Goal: Information Seeking & Learning: Compare options

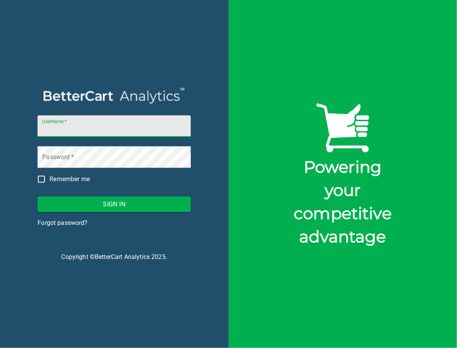
click at [121, 127] on input "UserName   *" at bounding box center [114, 126] width 153 height 22
type input "[EMAIL_ADDRESS][PERSON_NAME][DOMAIN_NAME][PERSON_NAME]"
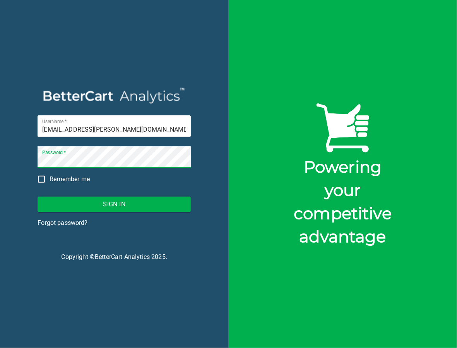
click at [108, 205] on span "Sign In" at bounding box center [114, 204] width 141 height 11
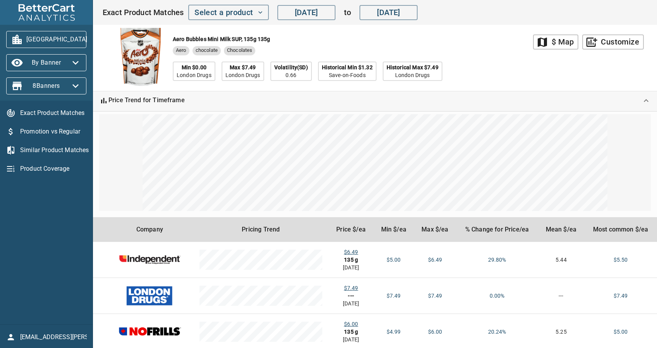
click at [457, 101] on icon "Expand" at bounding box center [645, 100] width 5 height 3
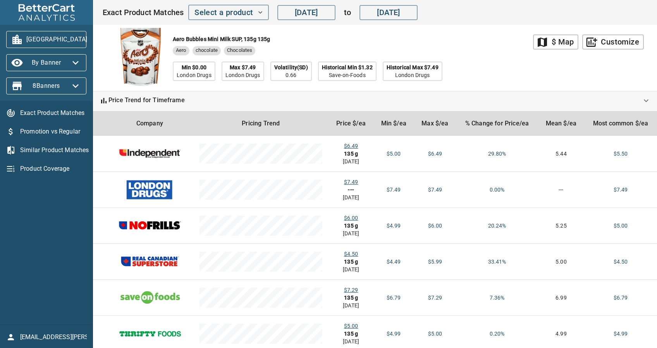
click at [51, 38] on span "[GEOGRAPHIC_DATA]" at bounding box center [46, 39] width 68 height 12
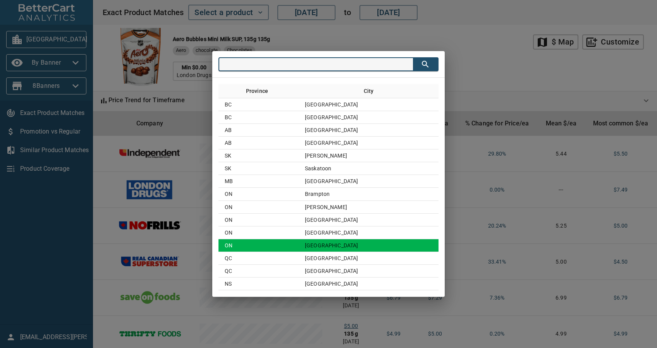
click at [298, 242] on td "ON" at bounding box center [258, 245] width 80 height 13
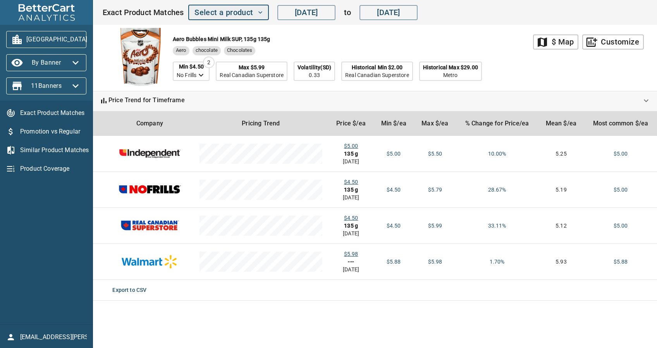
click at [225, 14] on span "Select a product" at bounding box center [228, 13] width 68 height 14
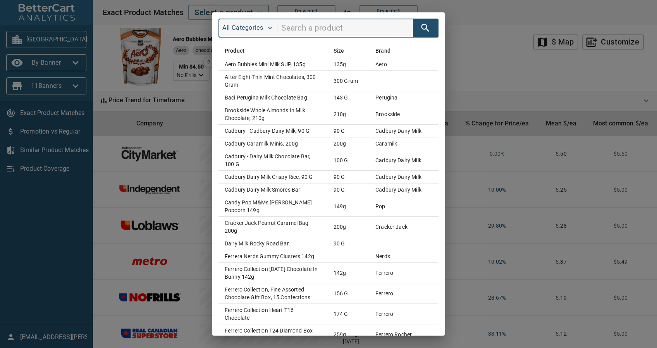
click at [315, 31] on input "search" at bounding box center [347, 28] width 132 height 15
type input "werther"
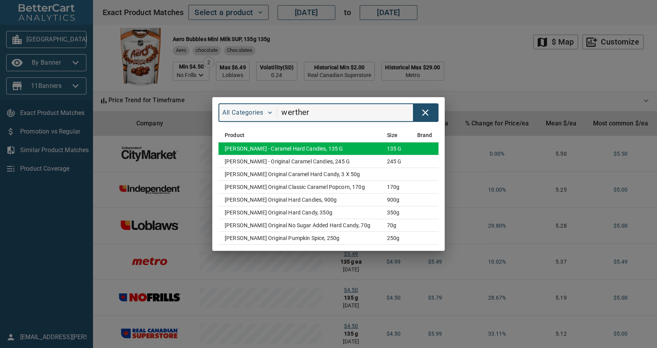
click at [257, 148] on td "[PERSON_NAME] - Caramel Hard Candies, 135 g" at bounding box center [299, 148] width 162 height 13
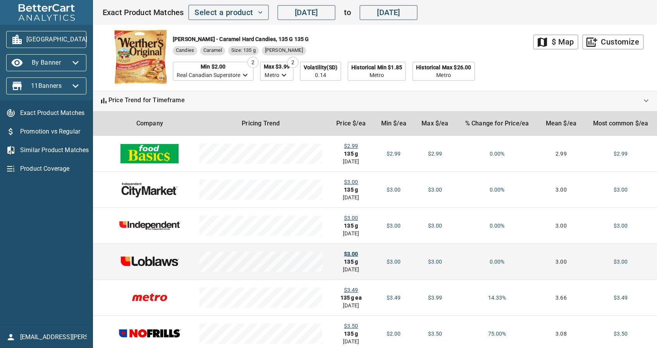
click at [346, 254] on div "$3.00" at bounding box center [350, 254] width 33 height 8
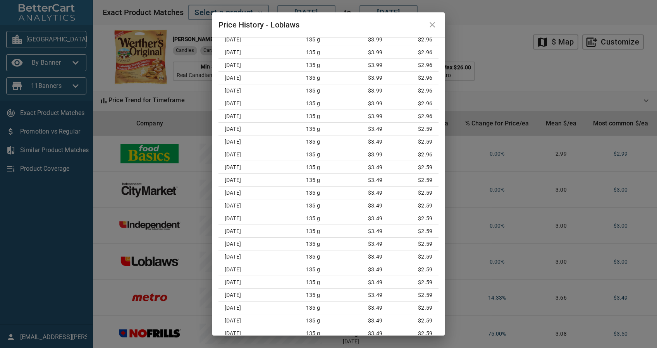
scroll to position [14548, 0]
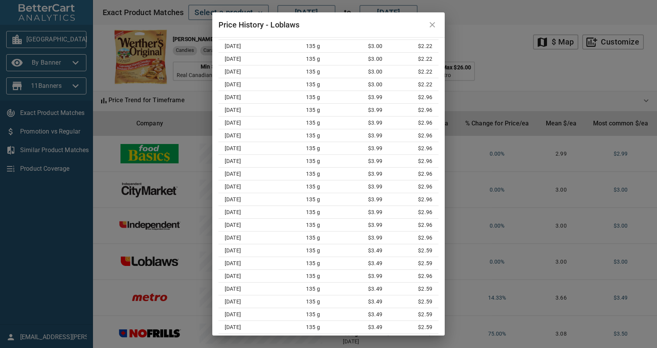
click at [429, 29] on icon "close" at bounding box center [431, 24] width 9 height 9
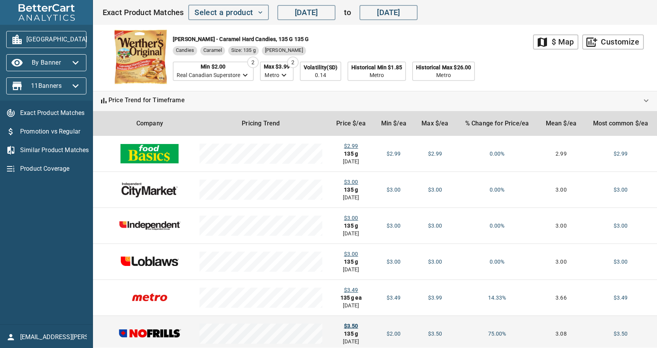
click at [348, 326] on div "$3.50" at bounding box center [350, 326] width 33 height 8
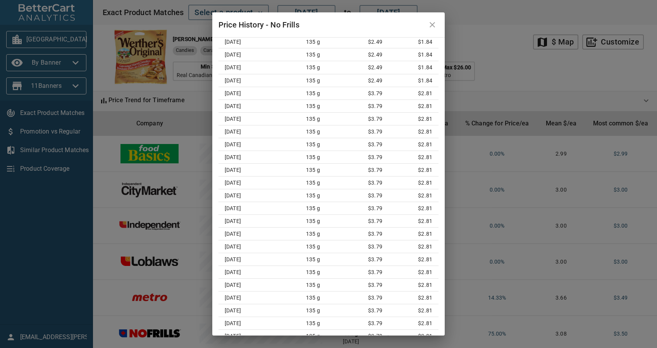
scroll to position [0, 0]
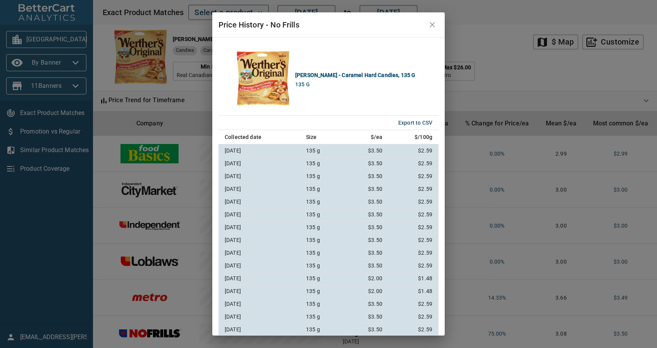
click at [427, 26] on icon "close" at bounding box center [431, 24] width 9 height 9
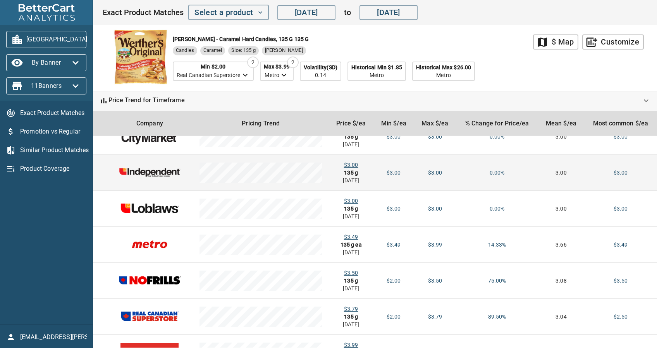
scroll to position [103, 0]
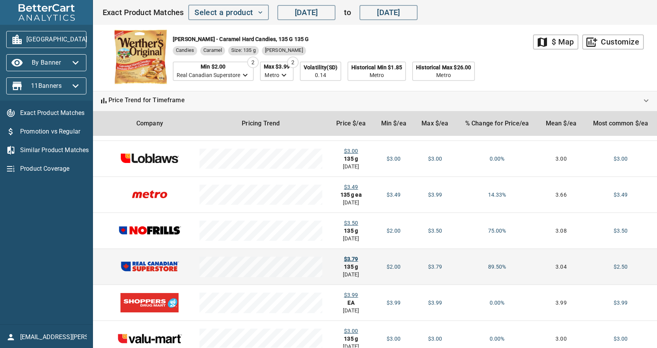
click at [347, 261] on div "$3.79" at bounding box center [350, 259] width 33 height 8
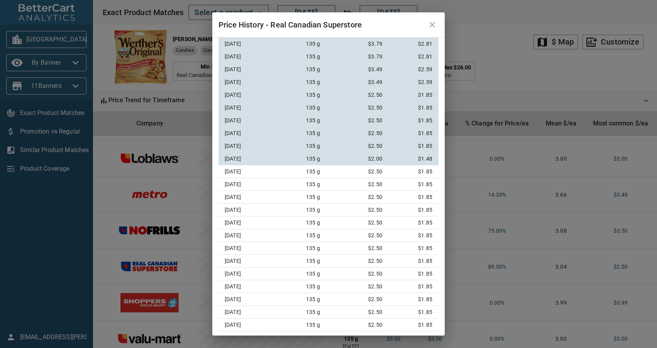
scroll to position [106, 0]
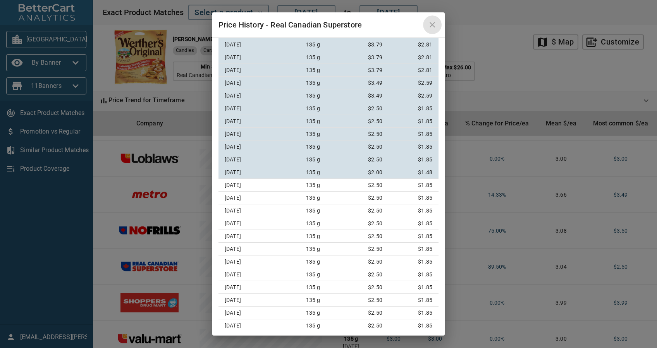
click at [428, 29] on button "close" at bounding box center [432, 24] width 19 height 19
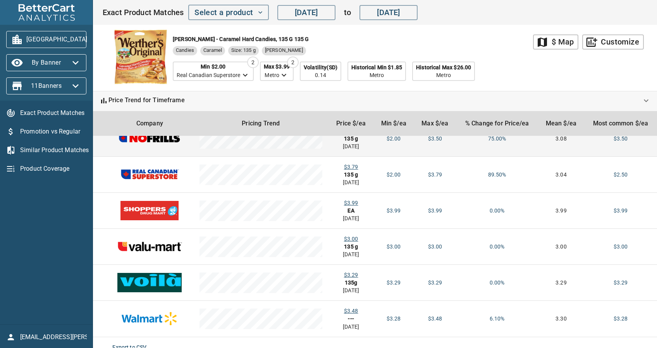
scroll to position [205, 0]
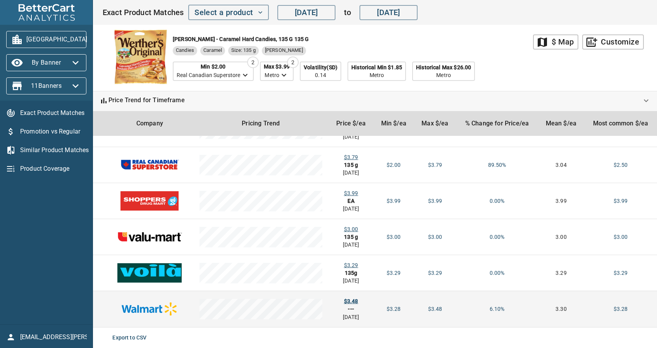
click at [350, 303] on div "$3.48" at bounding box center [350, 301] width 33 height 8
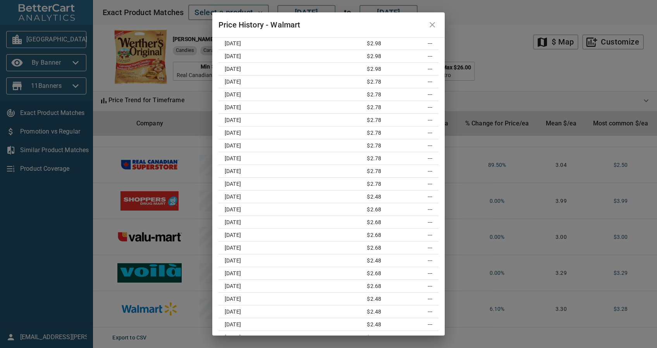
scroll to position [936, 0]
click at [430, 19] on button "close" at bounding box center [432, 24] width 19 height 19
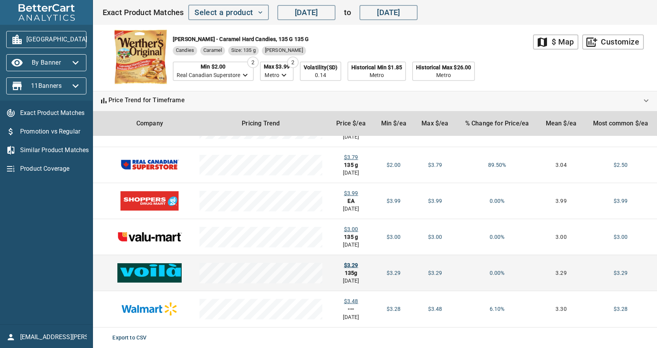
click at [353, 263] on div "$3.29" at bounding box center [350, 265] width 33 height 8
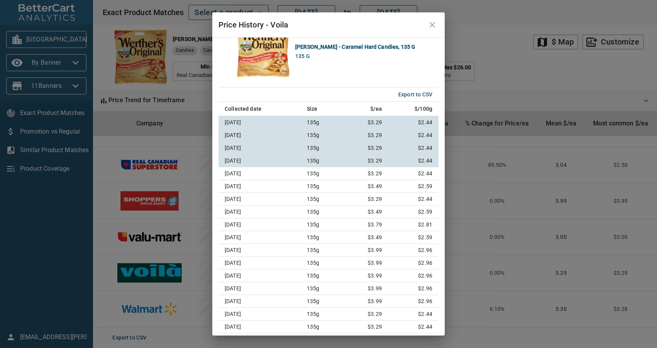
scroll to position [146, 0]
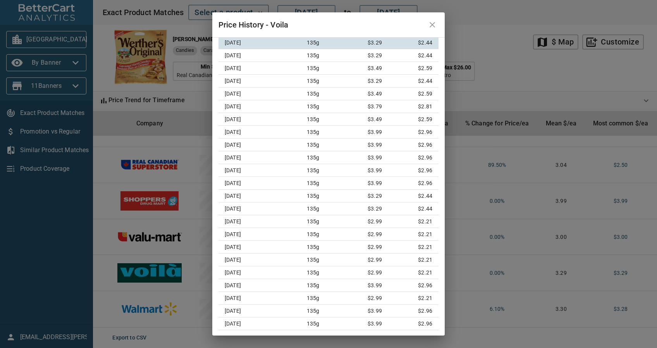
click at [432, 25] on icon "close" at bounding box center [431, 24] width 5 height 5
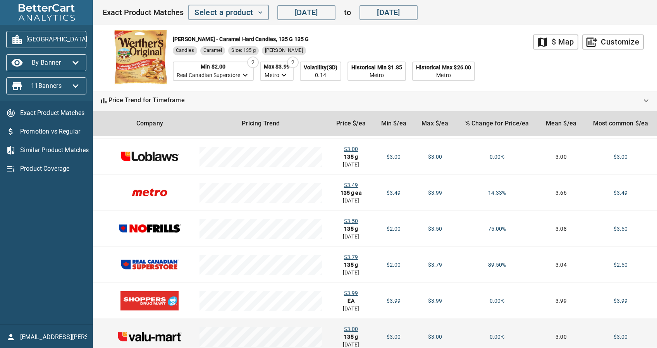
scroll to position [102, 0]
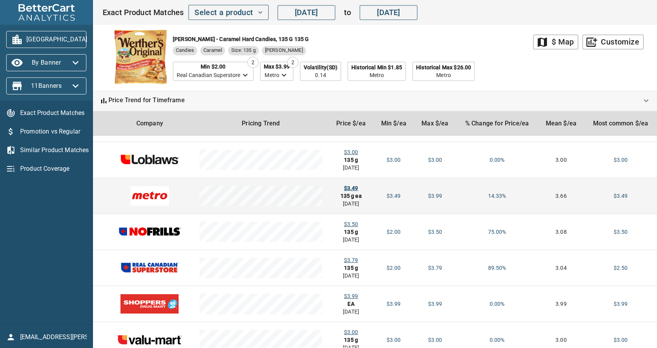
click at [350, 185] on div "$3.49" at bounding box center [350, 188] width 33 height 8
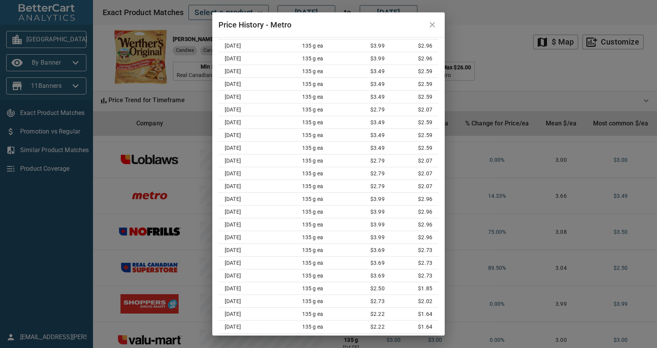
scroll to position [0, 0]
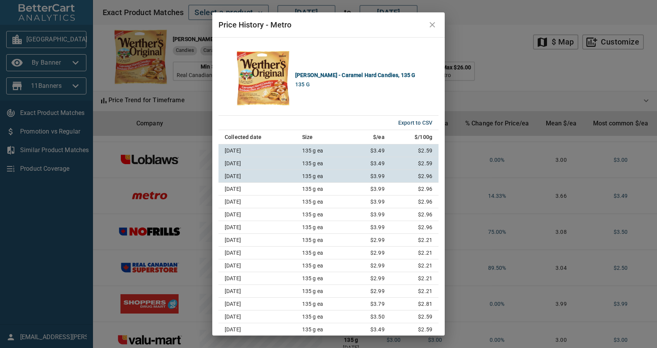
click at [426, 24] on button "close" at bounding box center [432, 24] width 19 height 19
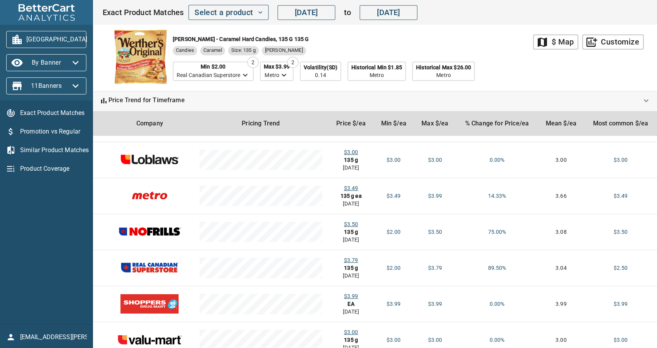
click at [34, 33] on span "[GEOGRAPHIC_DATA]" at bounding box center [46, 39] width 68 height 12
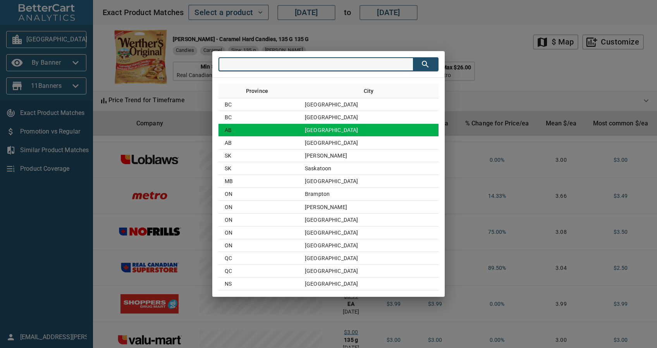
click at [330, 133] on td "[GEOGRAPHIC_DATA]" at bounding box center [368, 130] width 140 height 13
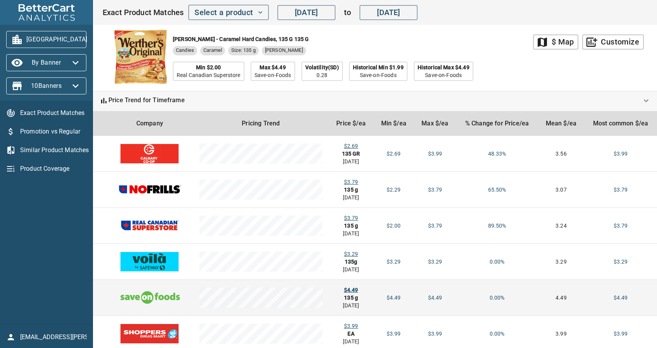
click at [345, 286] on div "$4.49" at bounding box center [350, 290] width 33 height 8
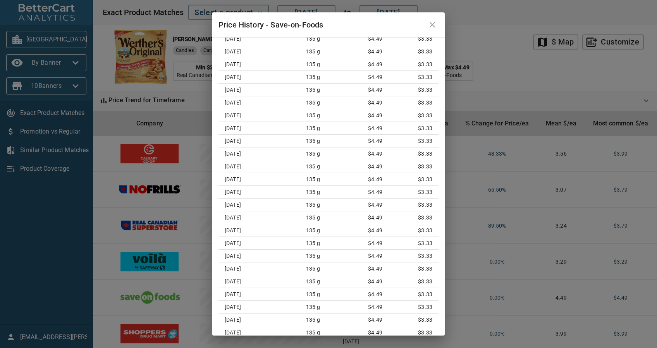
scroll to position [666, 0]
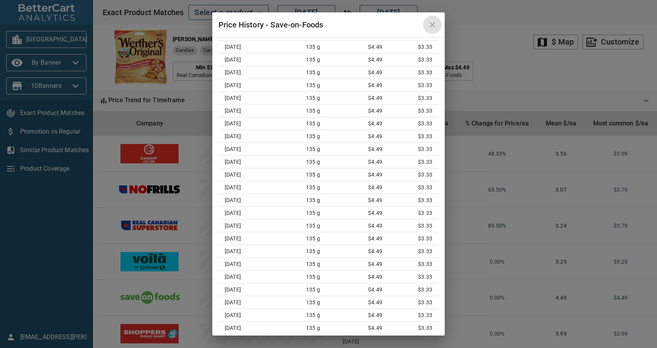
click at [431, 24] on icon "close" at bounding box center [431, 24] width 5 height 5
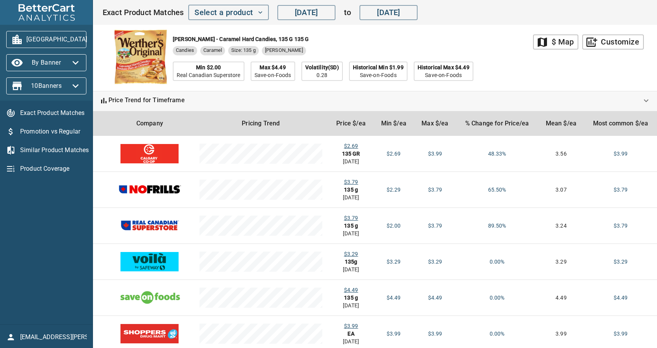
click at [56, 38] on span "[GEOGRAPHIC_DATA]" at bounding box center [46, 39] width 68 height 12
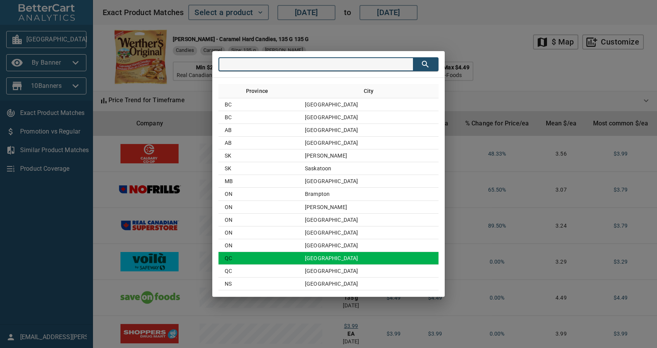
click at [343, 254] on td "[GEOGRAPHIC_DATA]" at bounding box center [368, 258] width 140 height 13
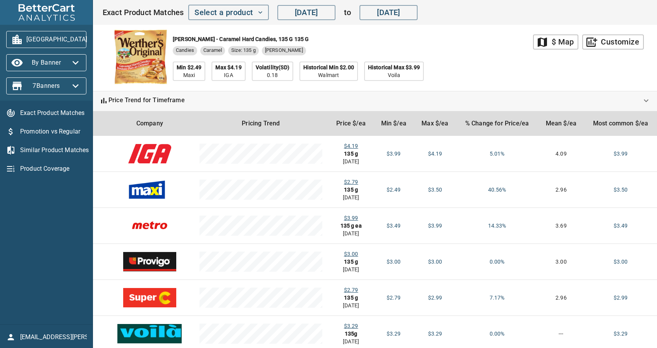
click at [58, 43] on span "[GEOGRAPHIC_DATA]" at bounding box center [46, 39] width 68 height 12
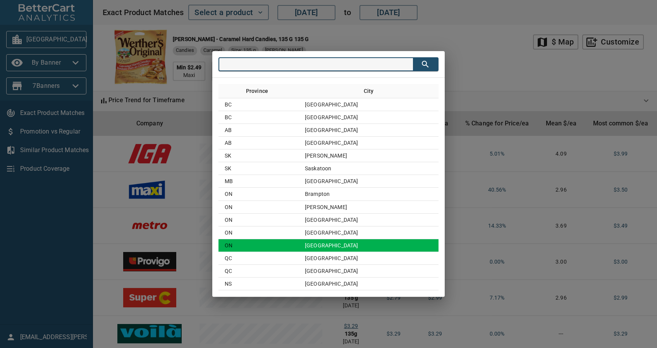
click at [332, 242] on td "[GEOGRAPHIC_DATA]" at bounding box center [368, 245] width 140 height 13
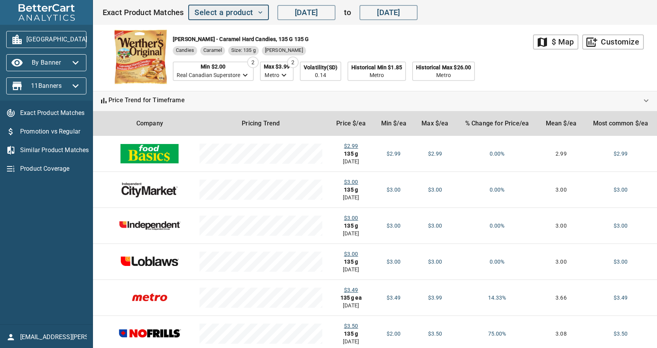
click at [225, 7] on span "Select a product" at bounding box center [228, 13] width 68 height 14
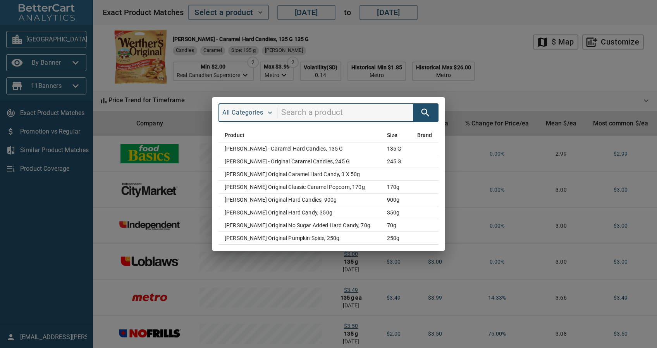
click at [362, 45] on div "All Categories Product Size Brand Werther's - Caramel Hard Candies, 135 g 135 g…" at bounding box center [328, 174] width 657 height 348
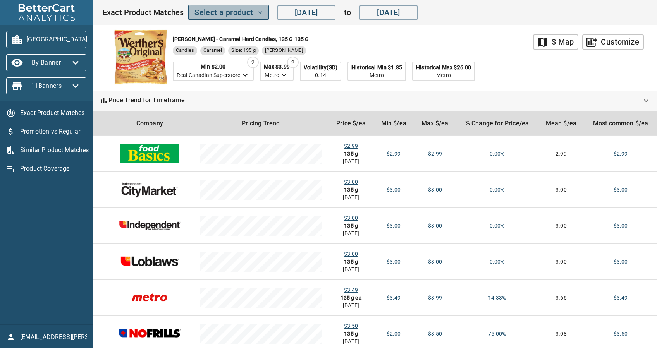
click at [230, 12] on span "Select a product" at bounding box center [228, 13] width 68 height 14
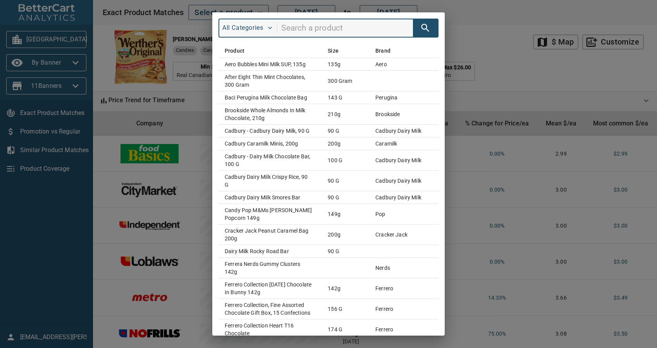
click at [297, 27] on input "search" at bounding box center [347, 28] width 132 height 15
type input "werther"
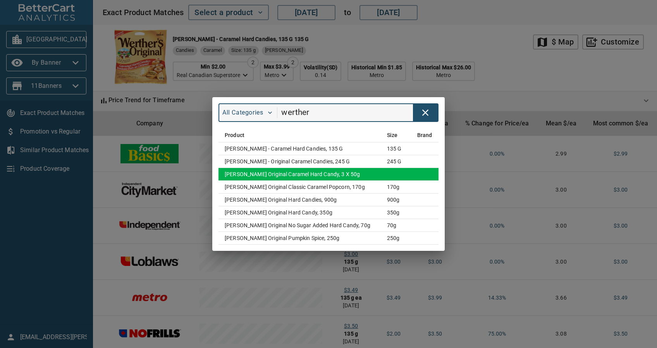
click at [316, 170] on td "[PERSON_NAME] Original Caramel Hard Candy, 3 x 50g" at bounding box center [299, 174] width 162 height 13
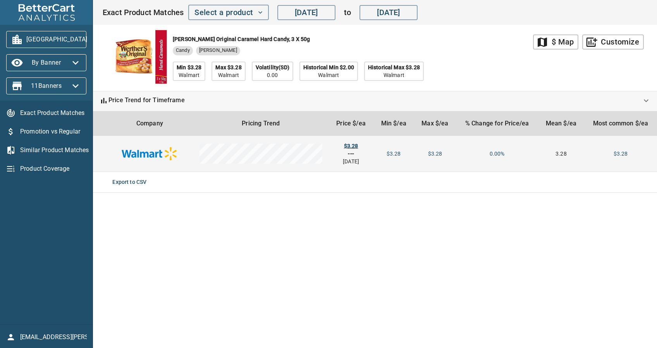
click at [349, 146] on div "$3.28" at bounding box center [350, 146] width 33 height 8
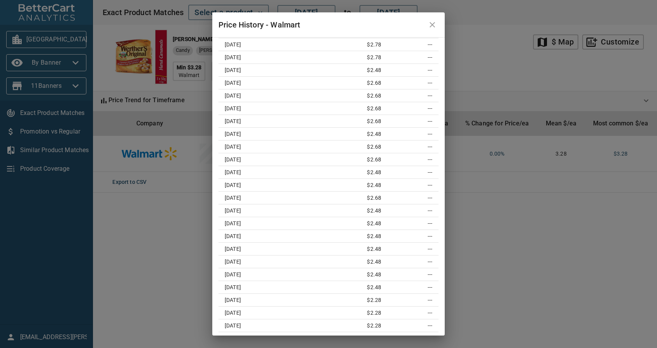
scroll to position [0, 0]
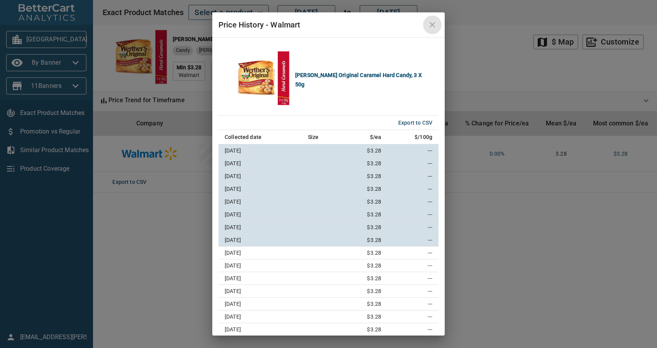
click at [430, 26] on icon "close" at bounding box center [431, 24] width 5 height 5
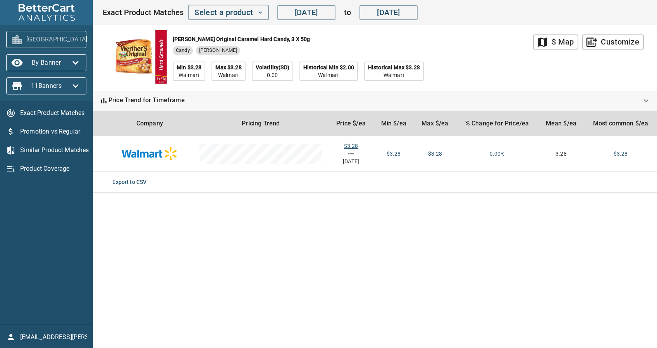
click at [46, 32] on button "[GEOGRAPHIC_DATA]" at bounding box center [46, 39] width 80 height 17
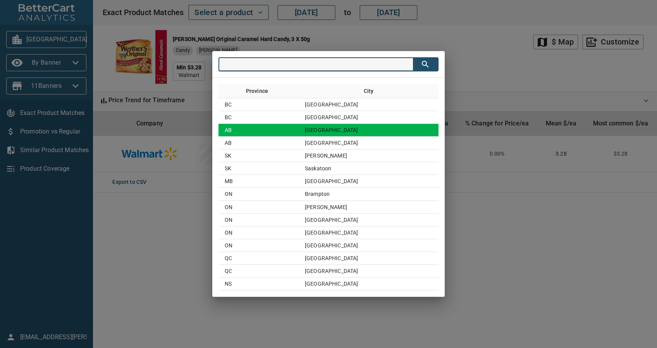
click at [256, 128] on td "AB" at bounding box center [258, 130] width 80 height 13
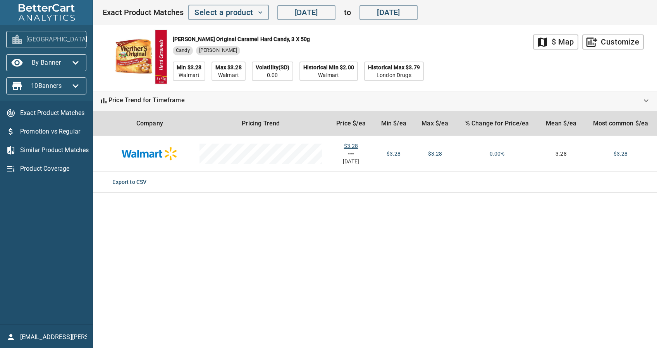
click at [50, 45] on span "[GEOGRAPHIC_DATA]" at bounding box center [46, 39] width 68 height 12
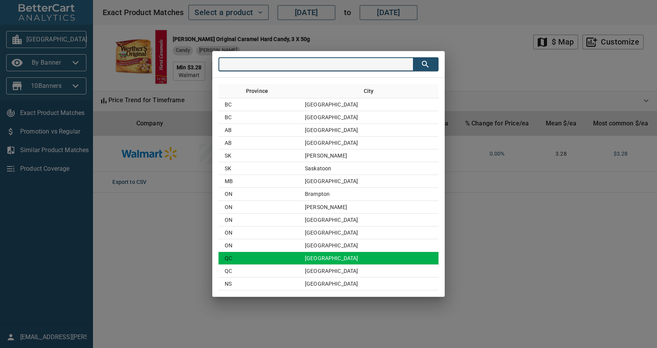
click at [349, 256] on td "[GEOGRAPHIC_DATA]" at bounding box center [368, 258] width 140 height 13
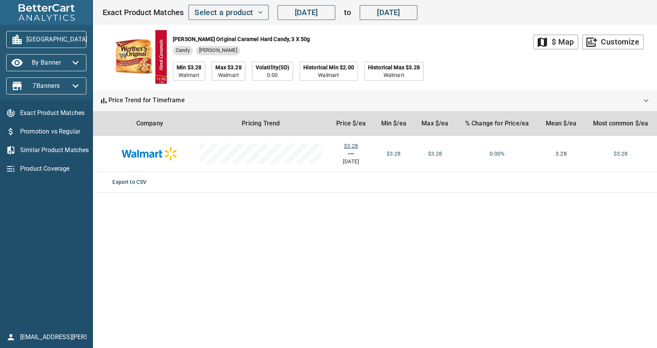
click at [50, 42] on span "[GEOGRAPHIC_DATA]" at bounding box center [46, 39] width 68 height 12
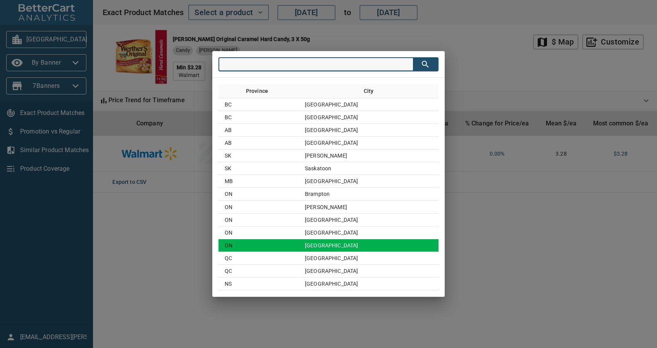
click at [357, 243] on td "[GEOGRAPHIC_DATA]" at bounding box center [368, 245] width 140 height 13
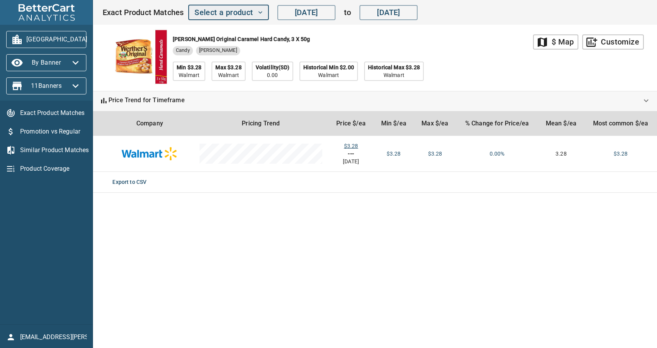
click at [239, 18] on span "Select a product" at bounding box center [228, 13] width 68 height 14
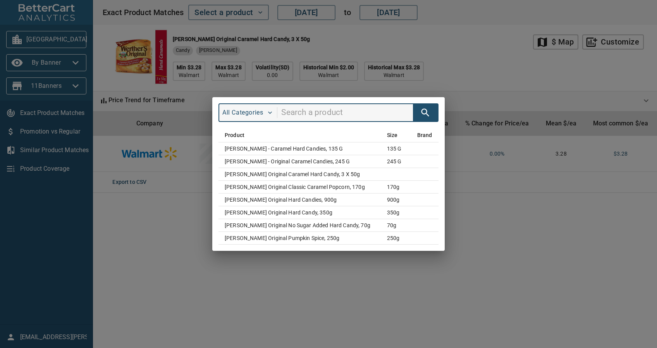
click at [312, 114] on input "search" at bounding box center [347, 112] width 132 height 15
type input "jolly rancher"
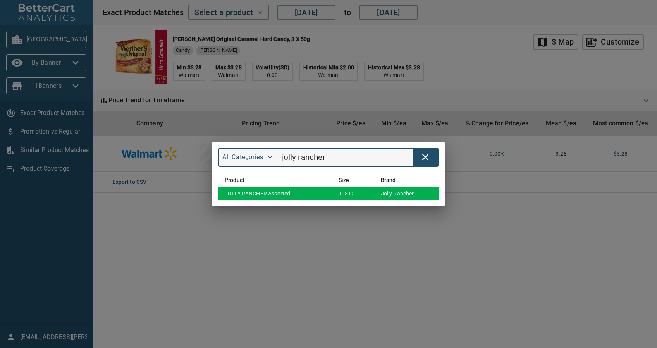
click at [335, 193] on td "198 g" at bounding box center [353, 193] width 42 height 13
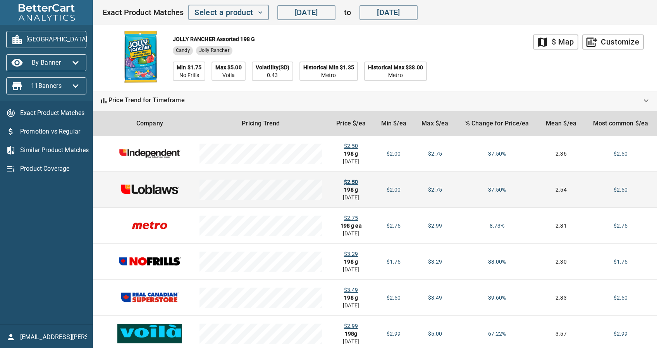
click at [344, 182] on div "$2.50" at bounding box center [350, 182] width 33 height 8
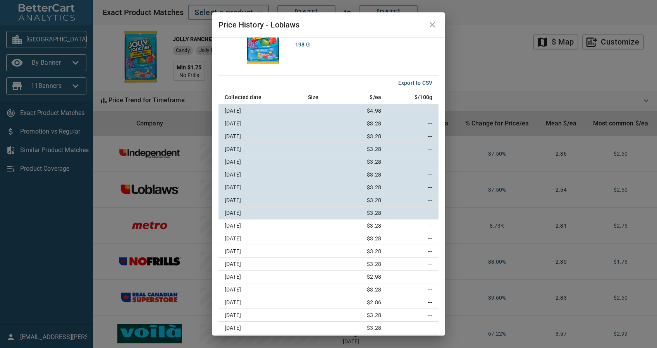
scroll to position [32, 0]
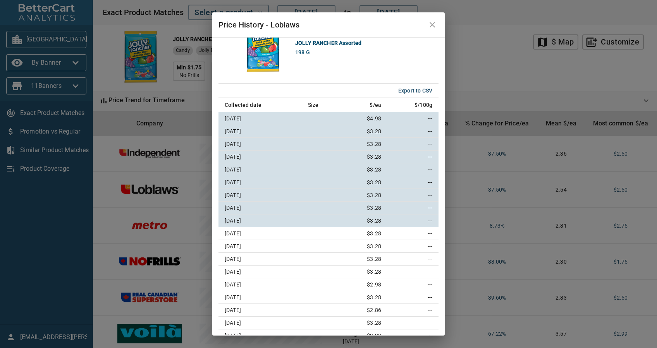
click at [434, 25] on icon "close" at bounding box center [431, 24] width 9 height 9
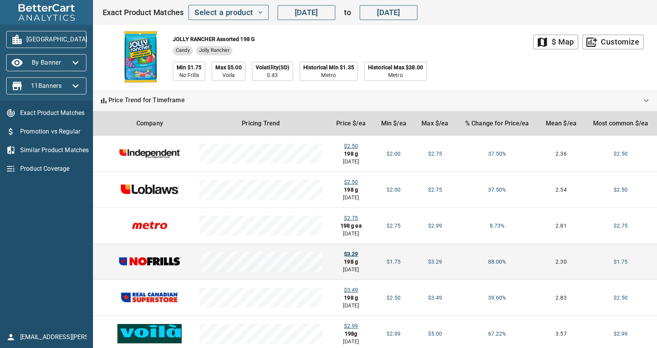
click at [346, 251] on div "$3.29" at bounding box center [350, 254] width 33 height 8
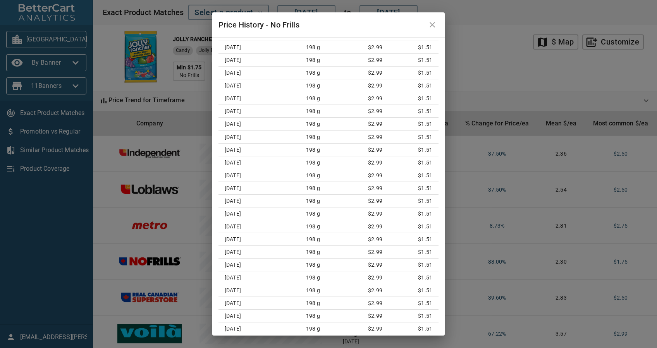
scroll to position [0, 0]
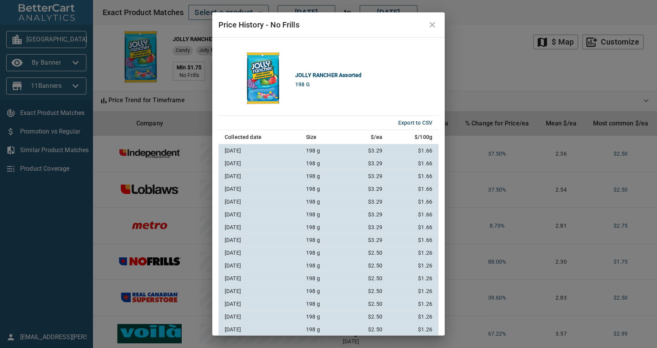
click at [424, 22] on button "close" at bounding box center [432, 24] width 19 height 19
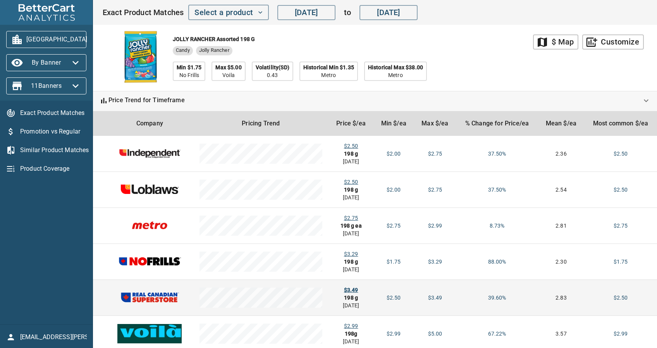
click at [350, 286] on div "$3.49" at bounding box center [350, 290] width 33 height 8
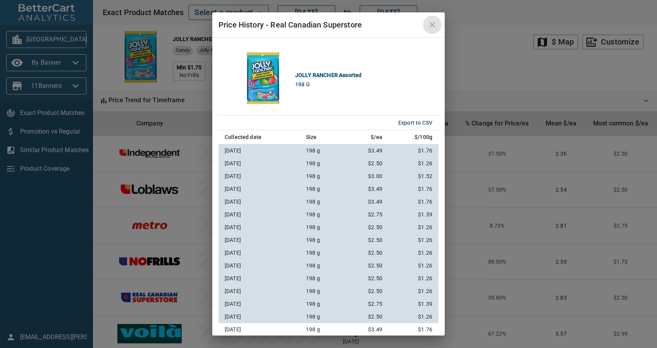
click at [434, 30] on button "close" at bounding box center [432, 24] width 19 height 19
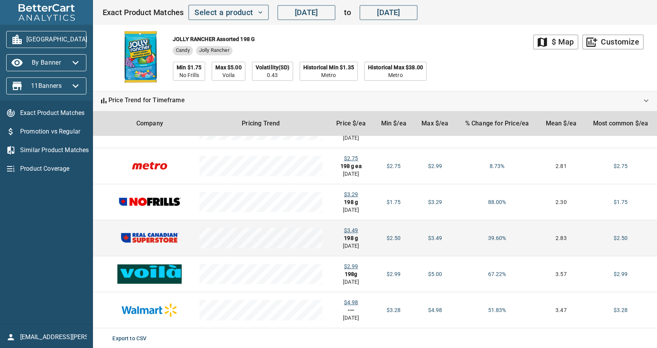
scroll to position [61, 0]
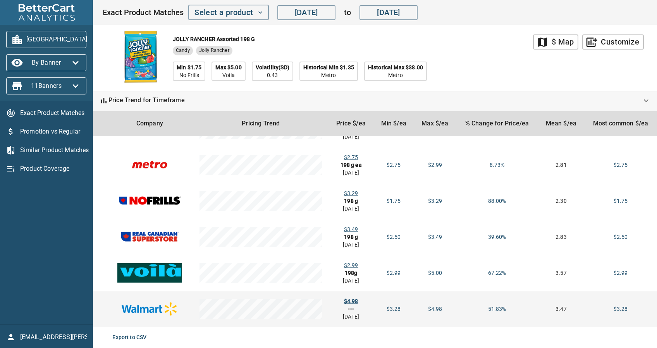
click at [346, 299] on div "$4.98" at bounding box center [350, 301] width 33 height 8
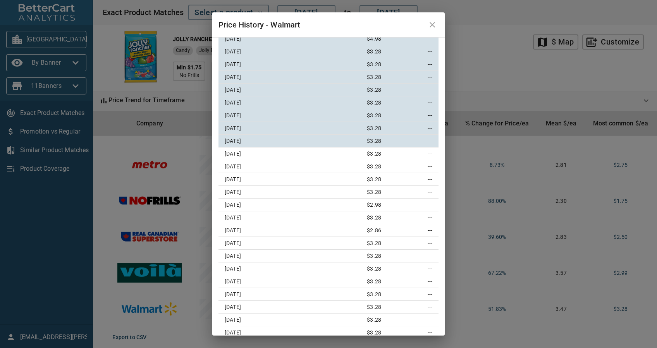
scroll to position [84, 0]
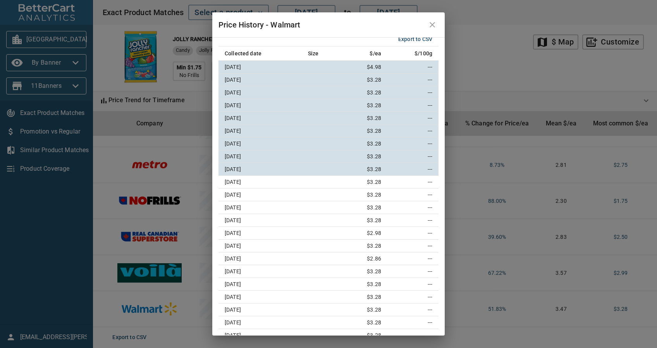
click at [428, 30] on button "close" at bounding box center [432, 24] width 19 height 19
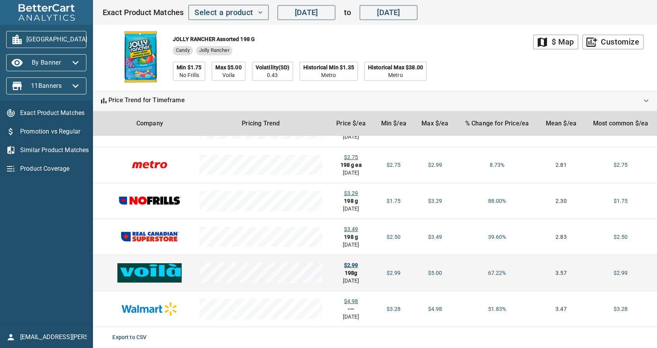
click at [350, 263] on div "$2.99" at bounding box center [350, 265] width 33 height 8
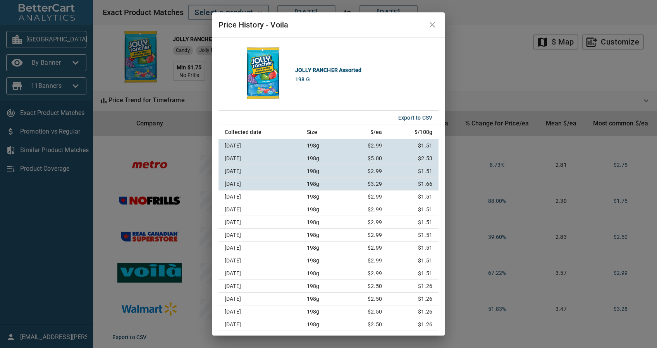
scroll to position [0, 0]
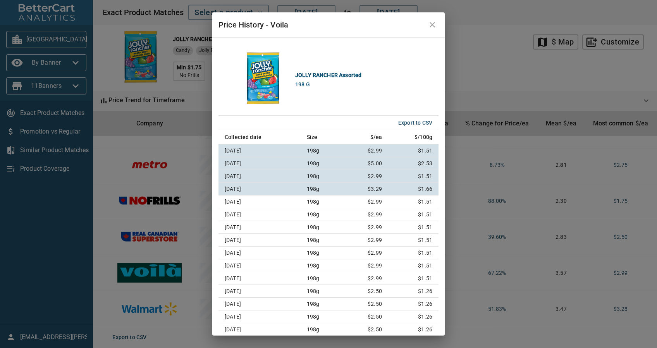
click at [430, 18] on button "close" at bounding box center [432, 24] width 19 height 19
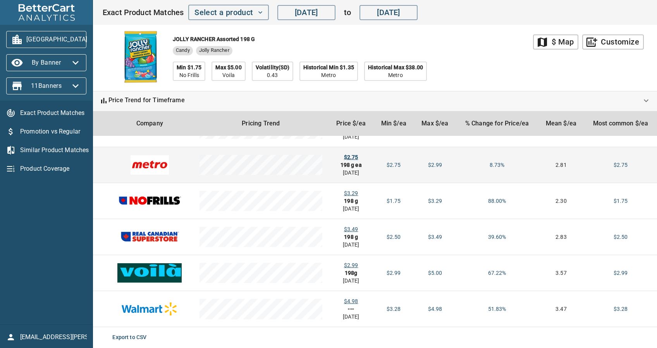
click at [358, 156] on div "$2.75" at bounding box center [350, 157] width 33 height 8
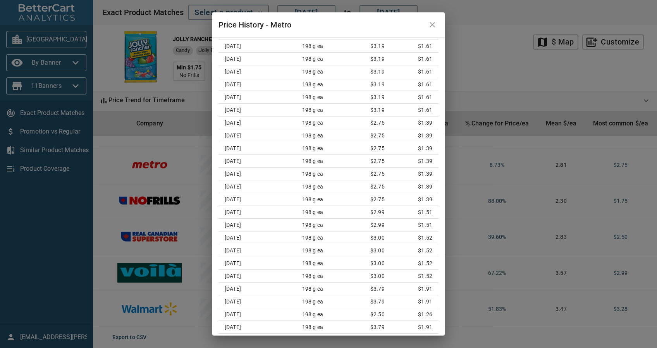
scroll to position [858, 0]
click at [434, 29] on button "close" at bounding box center [432, 24] width 19 height 19
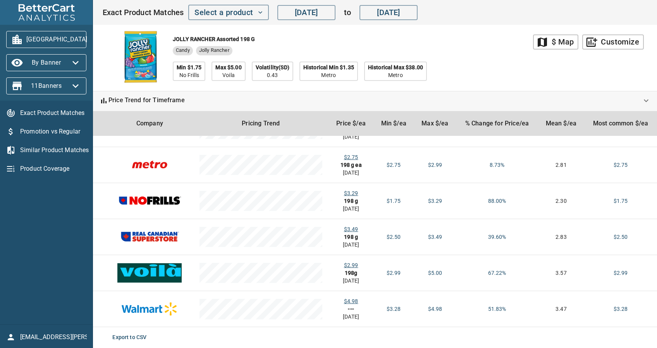
click at [67, 43] on span "[GEOGRAPHIC_DATA]" at bounding box center [46, 39] width 68 height 12
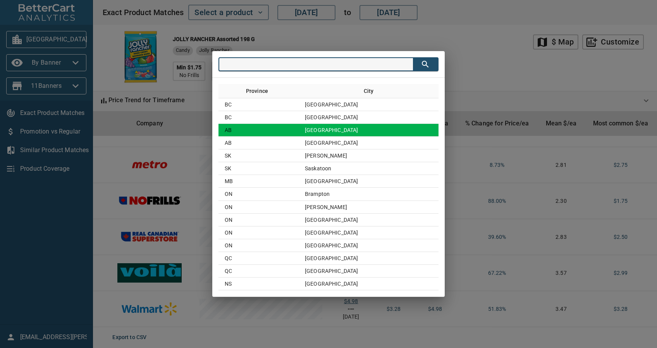
click at [353, 127] on td "[GEOGRAPHIC_DATA]" at bounding box center [368, 130] width 140 height 13
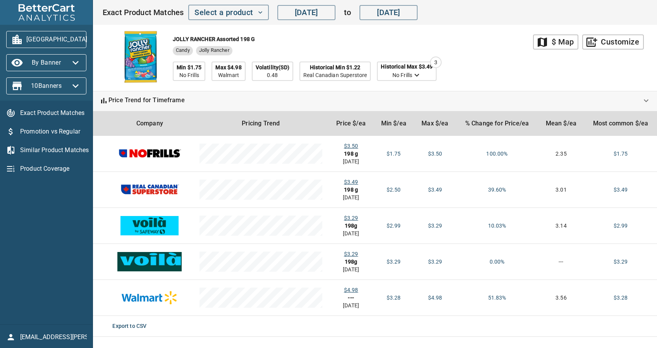
click at [68, 39] on span "[GEOGRAPHIC_DATA]" at bounding box center [46, 39] width 68 height 12
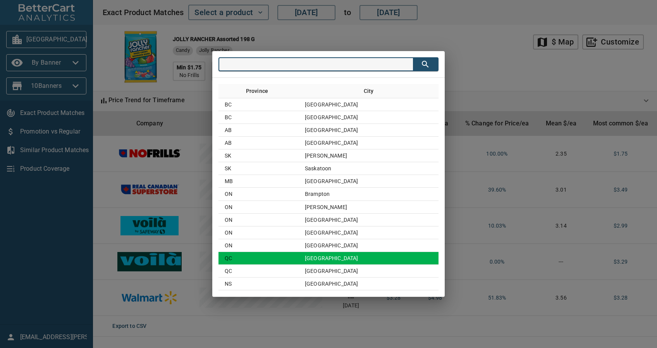
click at [375, 261] on td "[GEOGRAPHIC_DATA]" at bounding box center [368, 258] width 140 height 13
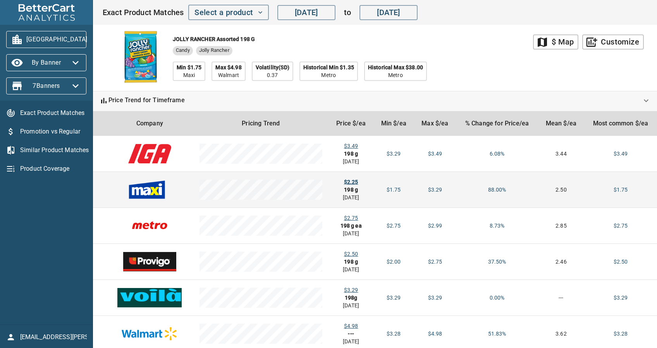
click at [349, 183] on div "$2.25" at bounding box center [350, 182] width 33 height 8
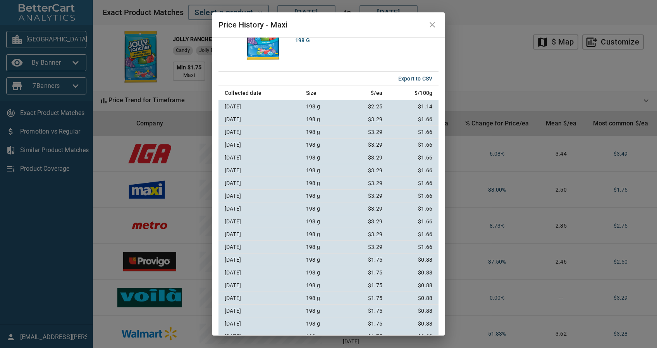
scroll to position [0, 0]
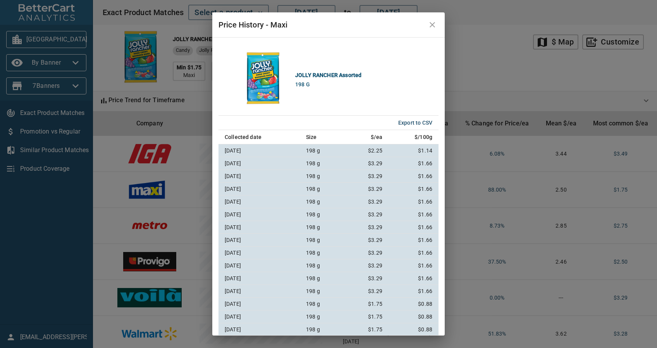
click at [432, 28] on icon "close" at bounding box center [431, 24] width 9 height 9
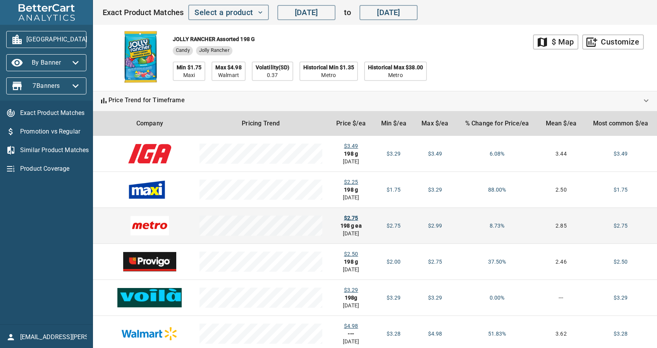
click at [343, 214] on div "$2.75" at bounding box center [350, 218] width 33 height 8
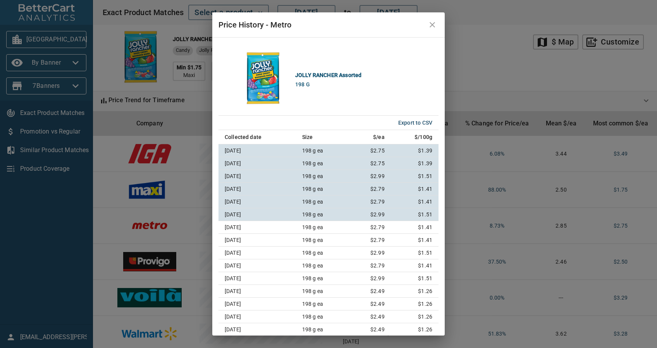
click at [434, 22] on icon "close" at bounding box center [431, 24] width 5 height 5
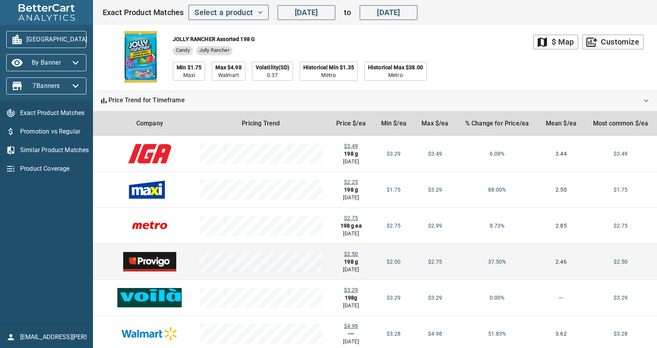
click at [356, 249] on td "$2.50 198 g [DATE]" at bounding box center [350, 262] width 45 height 36
click at [351, 253] on div "$2.50" at bounding box center [350, 254] width 33 height 8
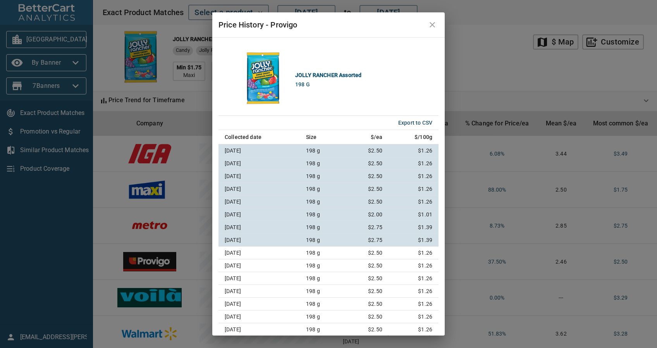
click at [433, 23] on icon "close" at bounding box center [431, 24] width 5 height 5
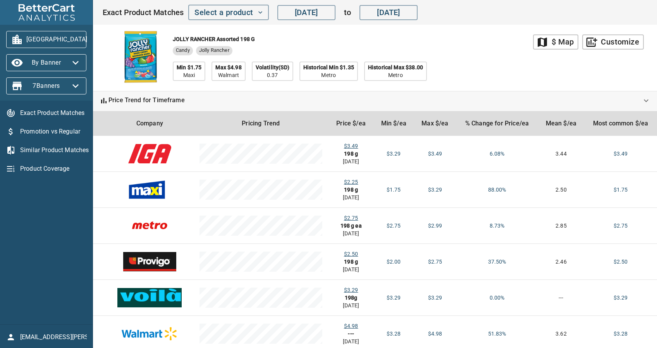
click at [50, 43] on span "[GEOGRAPHIC_DATA]" at bounding box center [46, 39] width 68 height 12
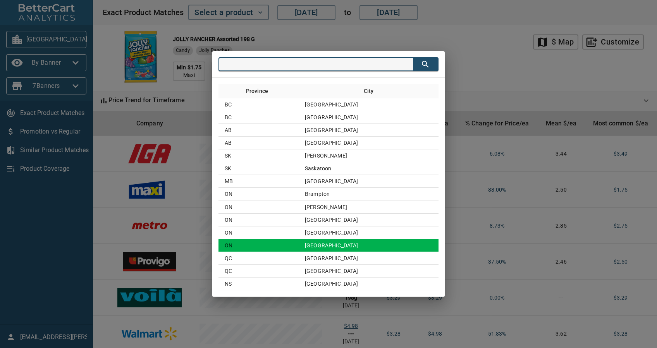
click at [366, 247] on td "[GEOGRAPHIC_DATA]" at bounding box center [368, 245] width 140 height 13
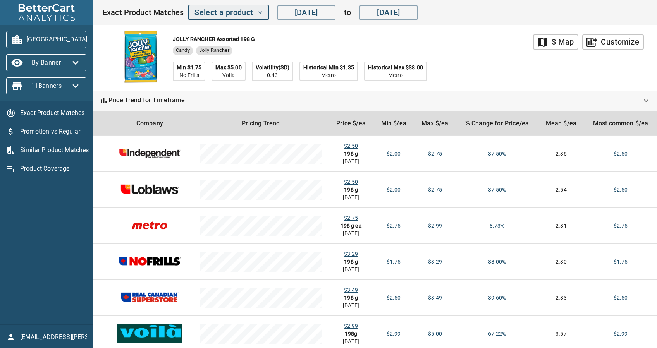
click at [242, 15] on span "Select a product" at bounding box center [228, 13] width 68 height 14
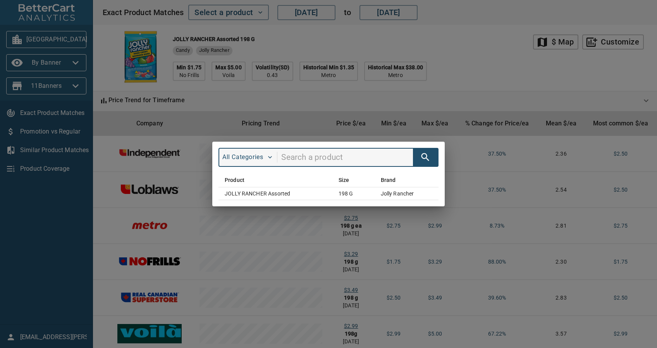
click at [315, 157] on input "search" at bounding box center [347, 157] width 132 height 15
type input "life save"
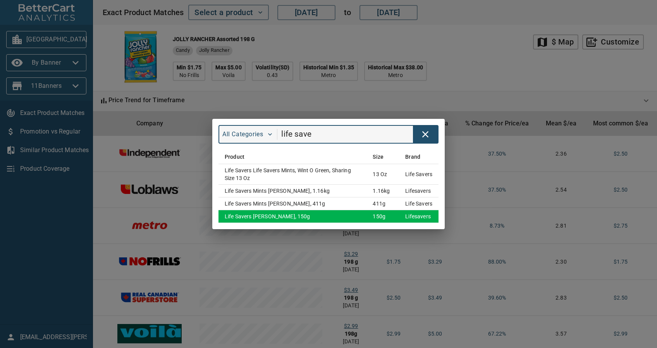
click at [256, 221] on td "Life Savers [PERSON_NAME], 150g" at bounding box center [292, 216] width 148 height 13
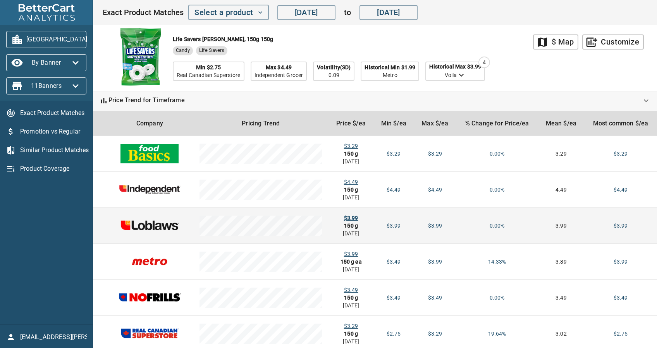
click at [357, 218] on div "$3.99" at bounding box center [350, 218] width 33 height 8
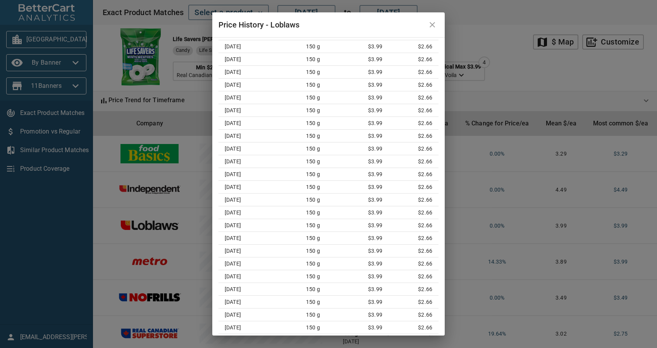
scroll to position [633, 0]
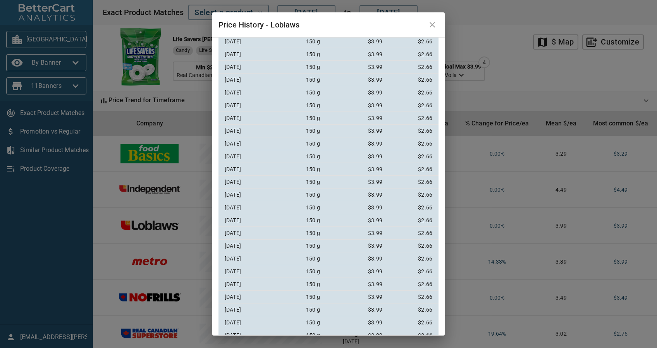
click at [428, 27] on icon "close" at bounding box center [431, 24] width 9 height 9
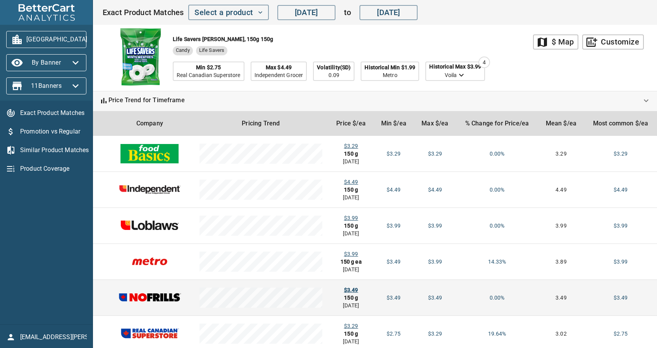
click at [348, 288] on div "$3.49" at bounding box center [350, 290] width 33 height 8
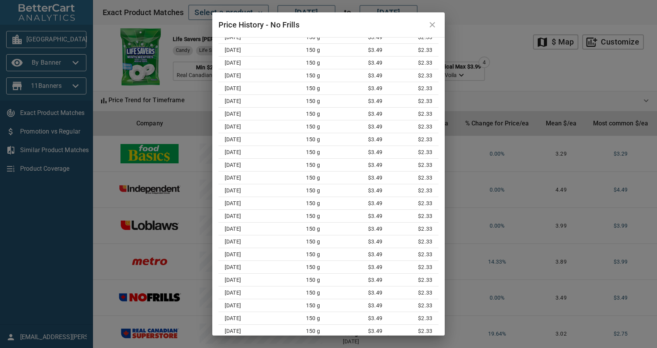
scroll to position [1567, 0]
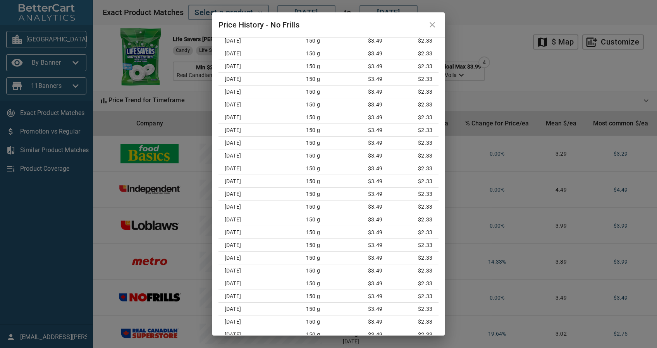
click at [430, 32] on button "close" at bounding box center [432, 24] width 19 height 19
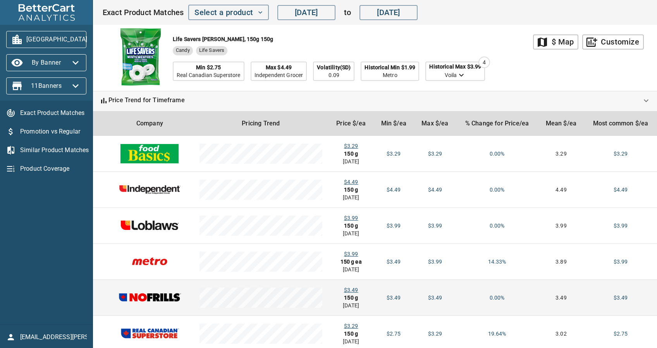
scroll to position [51, 0]
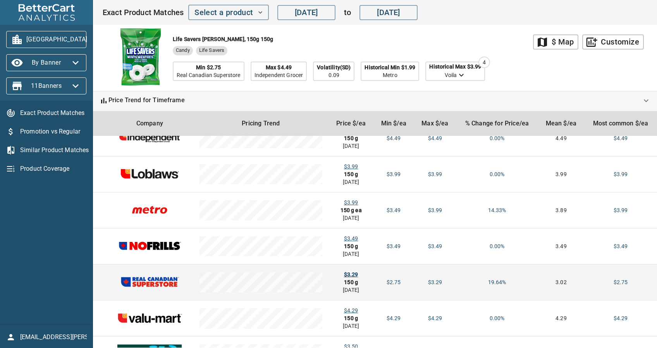
click at [346, 272] on div "$3.29" at bounding box center [350, 275] width 33 height 8
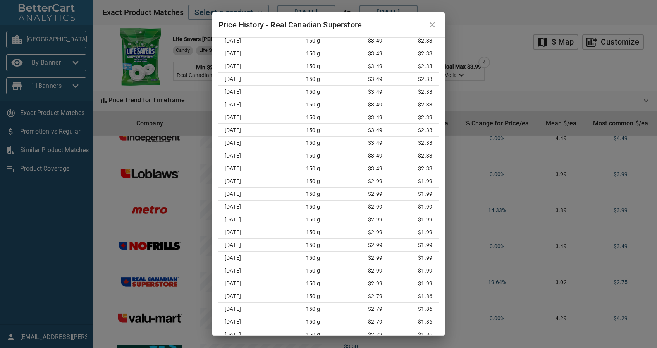
scroll to position [187, 0]
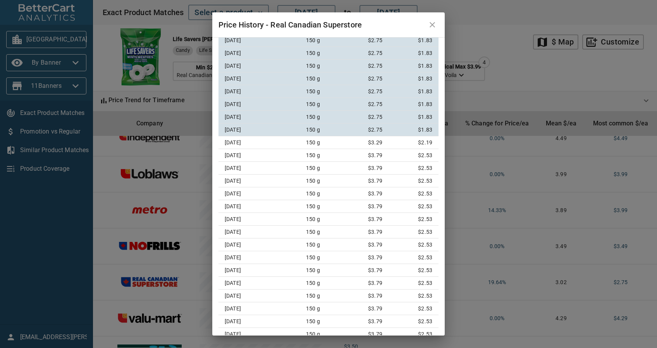
click at [432, 29] on icon "close" at bounding box center [431, 24] width 9 height 9
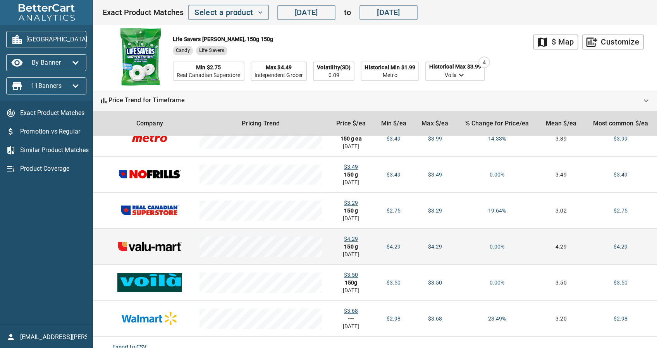
scroll to position [133, 0]
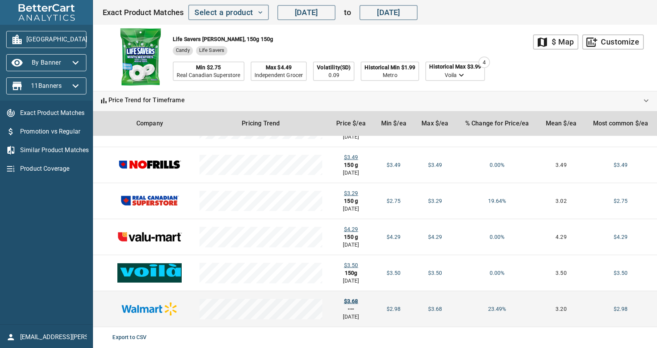
click at [346, 300] on div "$3.68" at bounding box center [350, 301] width 33 height 8
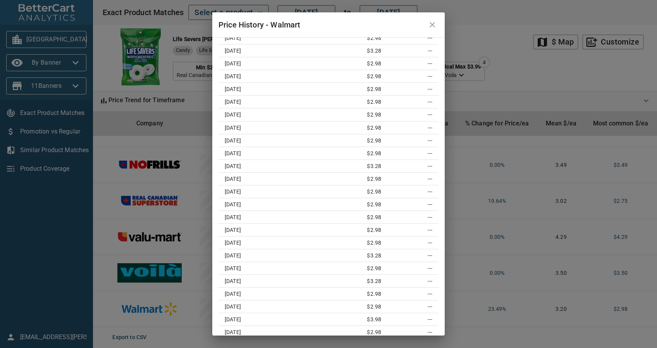
scroll to position [0, 0]
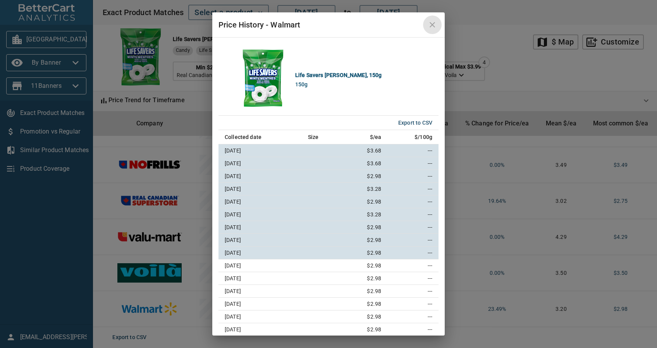
click at [435, 28] on icon "close" at bounding box center [431, 24] width 9 height 9
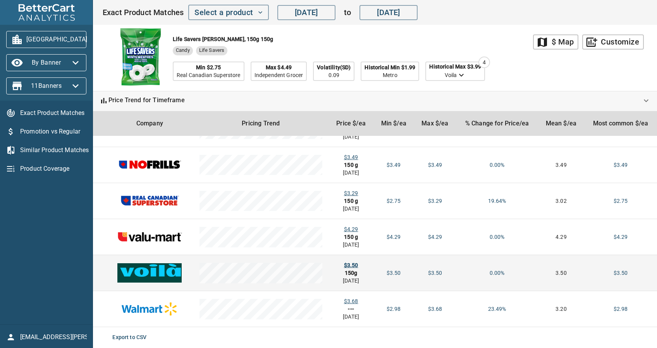
click at [345, 264] on div "$3.50" at bounding box center [350, 265] width 33 height 8
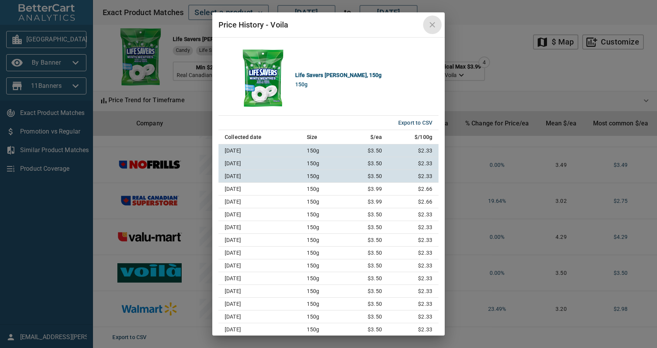
click at [427, 23] on button "close" at bounding box center [432, 24] width 19 height 19
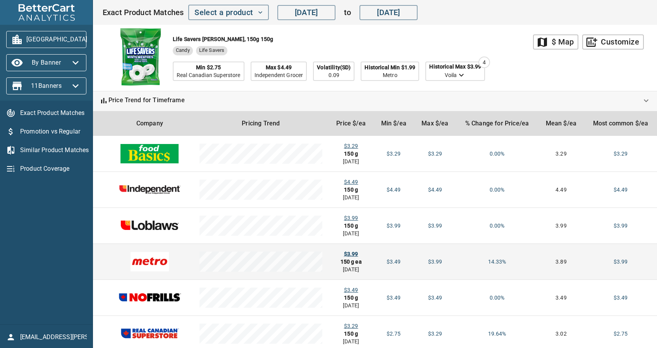
click at [345, 252] on div "$3.99" at bounding box center [350, 254] width 33 height 8
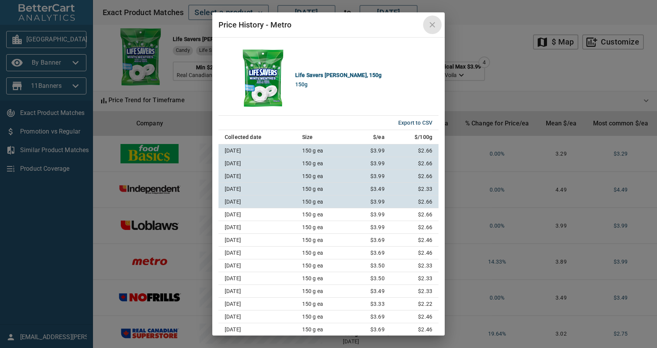
click at [427, 26] on icon "close" at bounding box center [431, 24] width 9 height 9
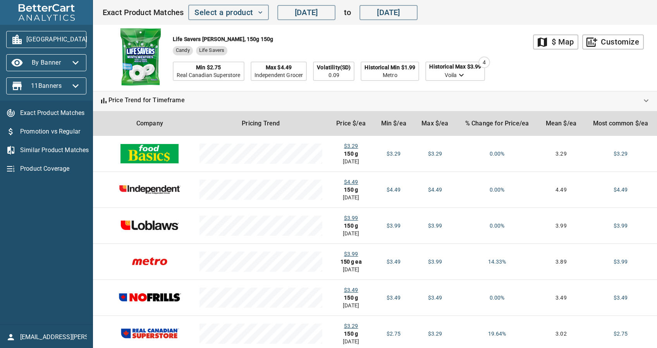
click at [39, 41] on span "[GEOGRAPHIC_DATA]" at bounding box center [46, 39] width 68 height 12
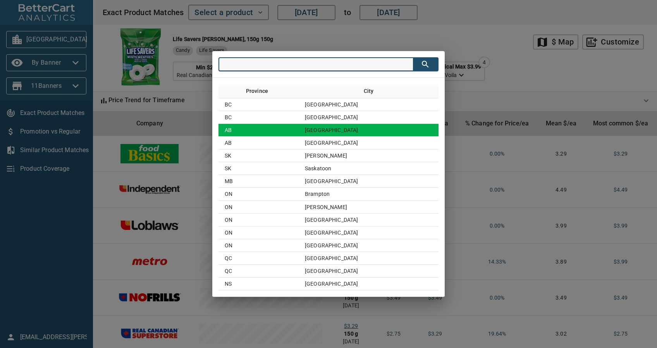
click at [298, 130] on td "AB" at bounding box center [258, 130] width 80 height 13
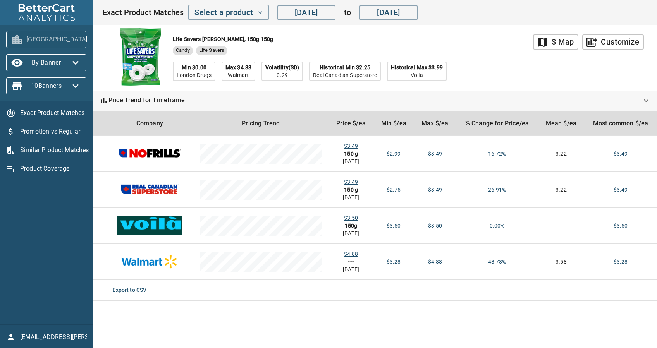
click at [66, 38] on span "[GEOGRAPHIC_DATA]" at bounding box center [46, 39] width 68 height 12
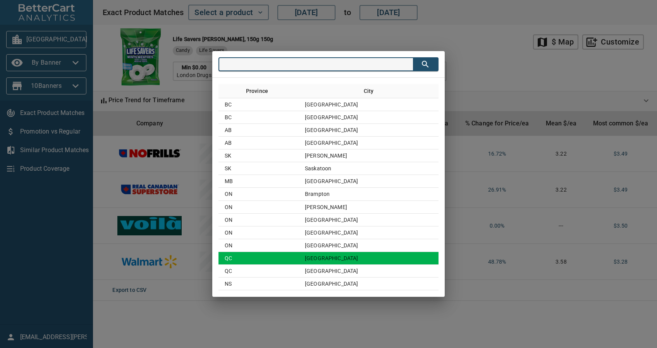
click at [298, 260] on td "QC" at bounding box center [258, 258] width 80 height 13
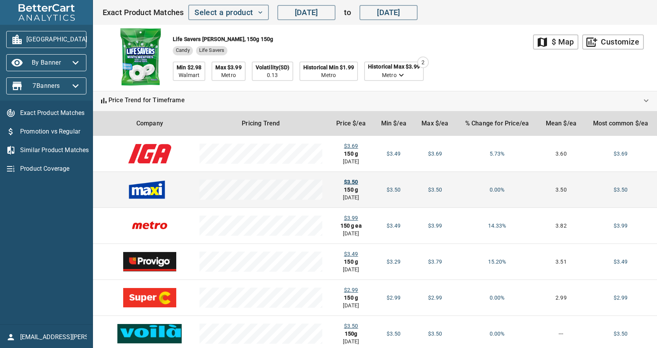
click at [340, 180] on div "$3.50" at bounding box center [350, 182] width 33 height 8
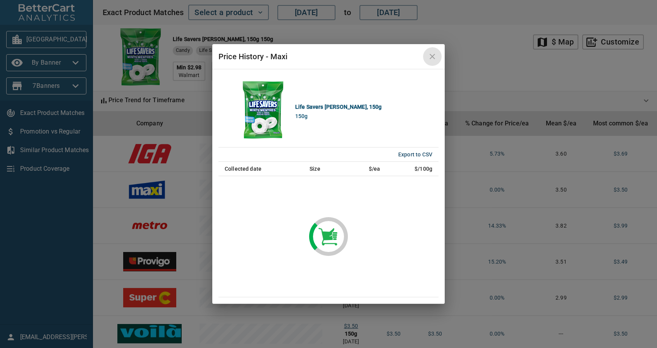
click at [433, 52] on icon "close" at bounding box center [431, 56] width 9 height 9
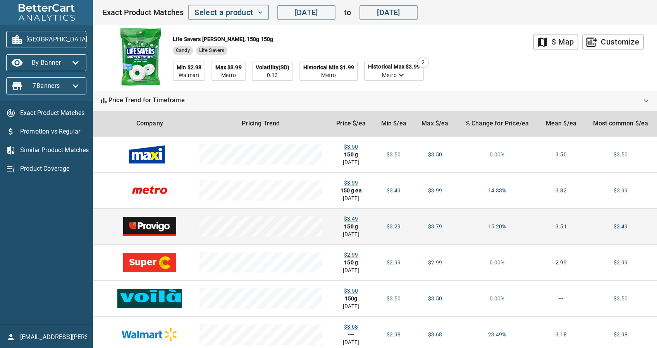
scroll to position [51, 0]
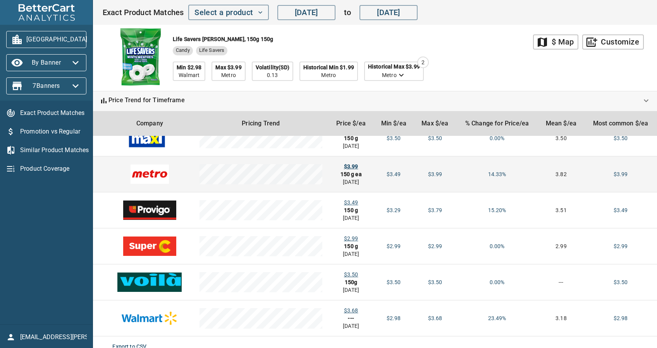
click at [352, 165] on div "$3.99" at bounding box center [350, 167] width 33 height 8
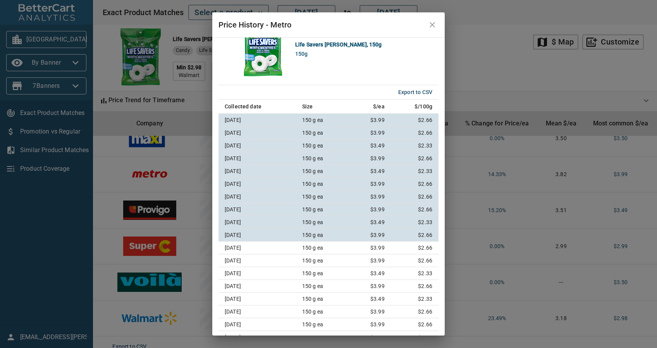
scroll to position [0, 0]
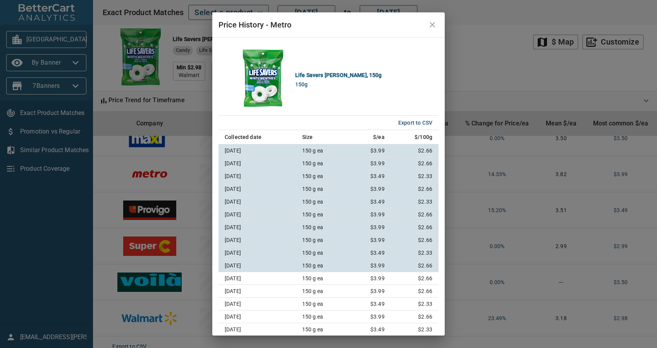
click at [425, 22] on button "close" at bounding box center [432, 24] width 19 height 19
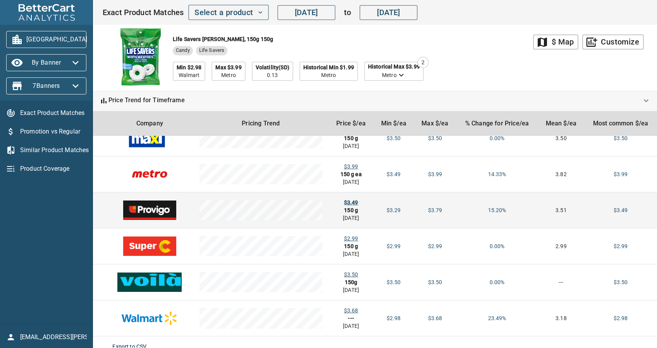
click at [344, 199] on div "$3.49" at bounding box center [350, 203] width 33 height 8
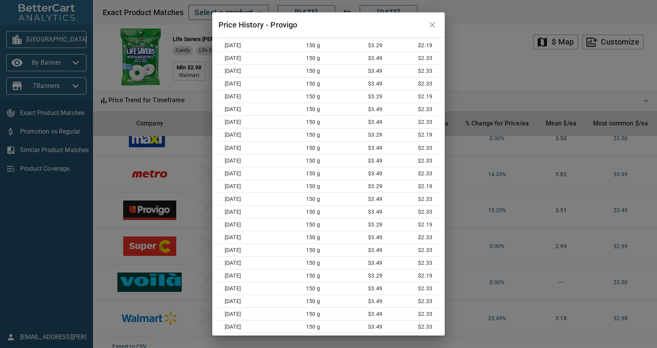
scroll to position [365, 0]
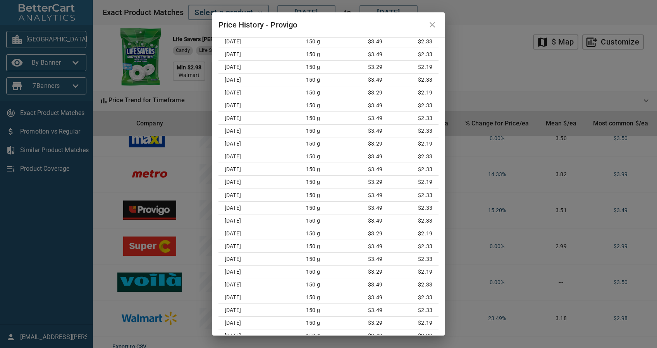
click at [427, 29] on icon "close" at bounding box center [431, 24] width 9 height 9
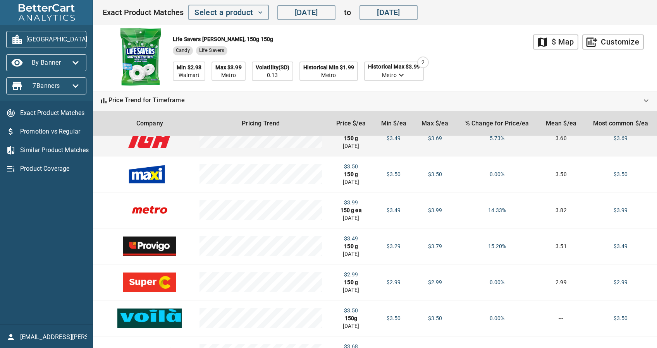
scroll to position [0, 0]
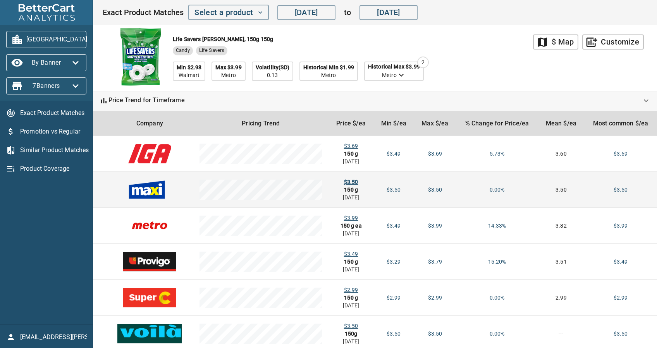
click at [345, 179] on div "$3.50" at bounding box center [350, 182] width 33 height 8
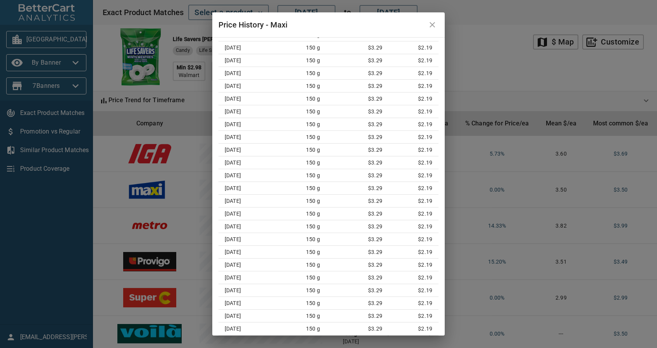
scroll to position [8464, 0]
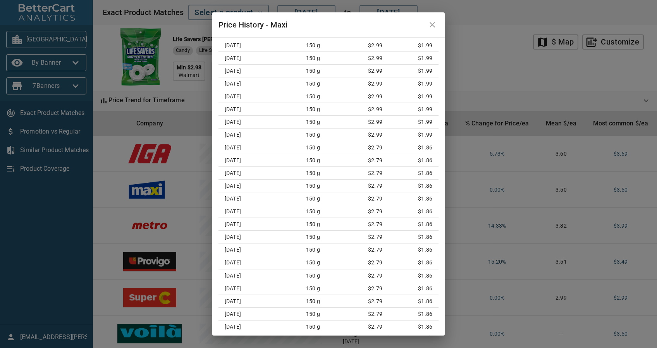
click at [436, 26] on icon "close" at bounding box center [431, 24] width 9 height 9
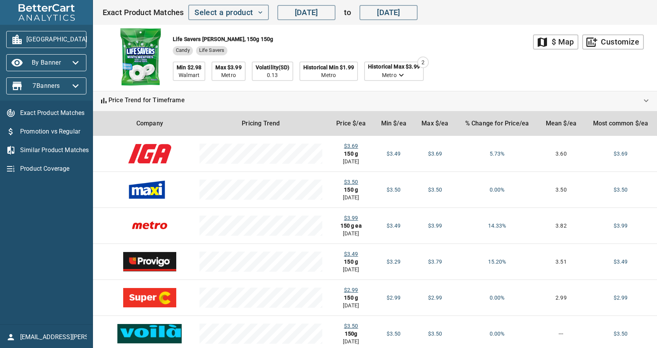
click at [48, 34] on span "[GEOGRAPHIC_DATA]" at bounding box center [46, 39] width 68 height 12
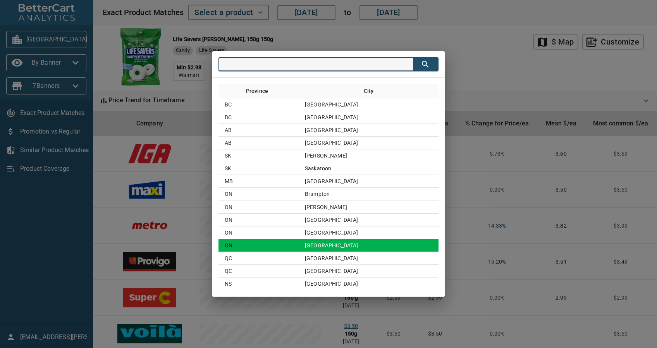
click at [329, 242] on td "[GEOGRAPHIC_DATA]" at bounding box center [368, 245] width 140 height 13
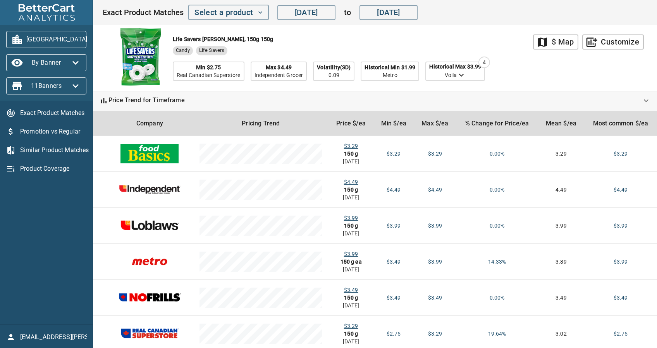
click at [234, 24] on div "Exact Product Matches Select a product [DATE] ​ to [DATE] ​" at bounding box center [374, 12] width 563 height 25
click at [234, 21] on div "Exact Product Matches Select a product [DATE] ​ to [DATE] ​" at bounding box center [374, 12] width 563 height 25
click at [238, 12] on span "Select a product" at bounding box center [228, 13] width 68 height 14
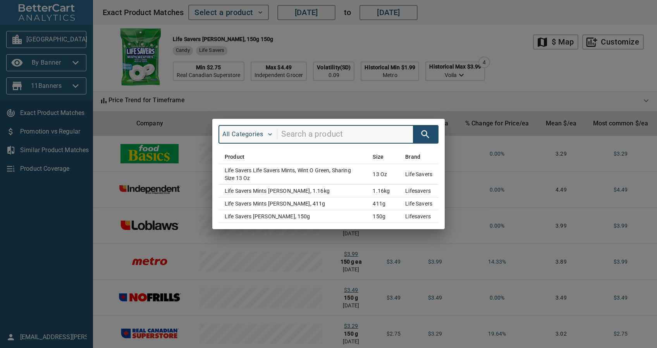
click at [297, 133] on input "search" at bounding box center [347, 134] width 132 height 15
type input "maynards"
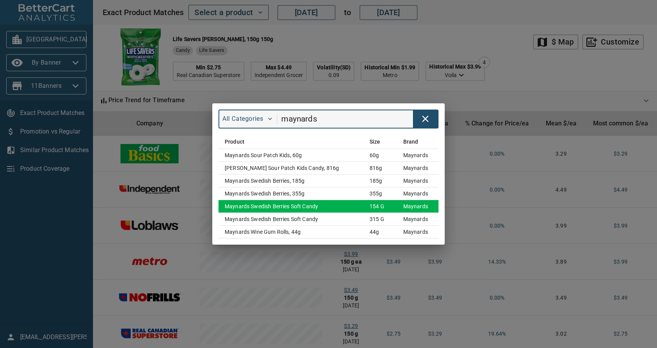
click at [336, 206] on td "Maynards Swedish Berries Soft Candy" at bounding box center [290, 206] width 145 height 13
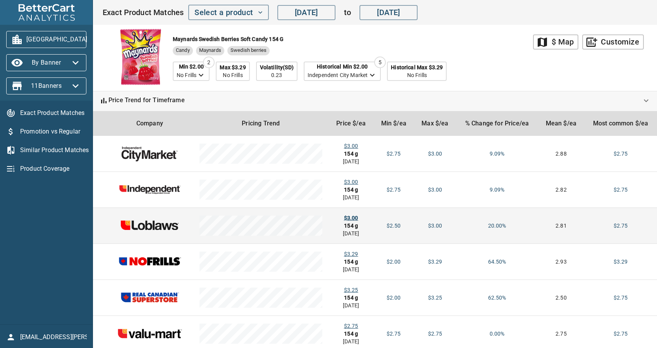
click at [350, 218] on div "$3.00" at bounding box center [350, 218] width 33 height 8
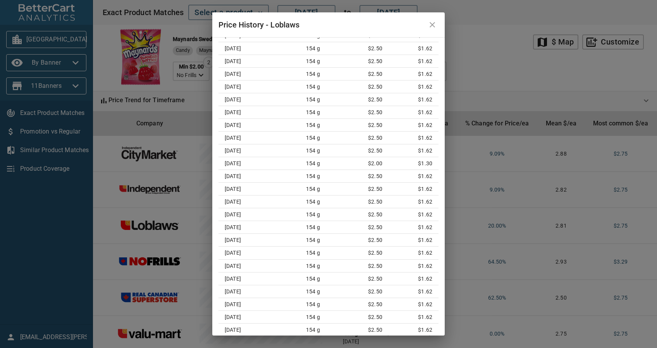
scroll to position [0, 0]
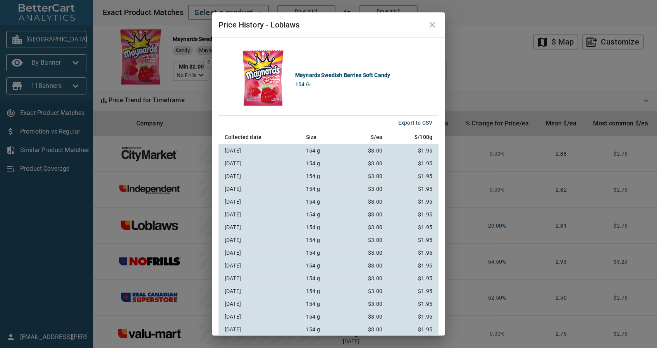
click at [431, 21] on icon "close" at bounding box center [431, 24] width 9 height 9
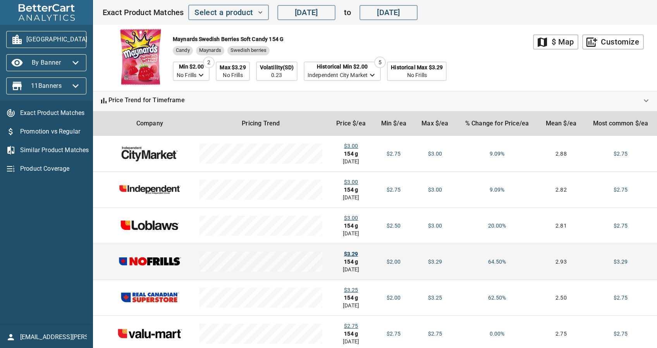
click at [346, 252] on div "$3.29" at bounding box center [350, 254] width 33 height 8
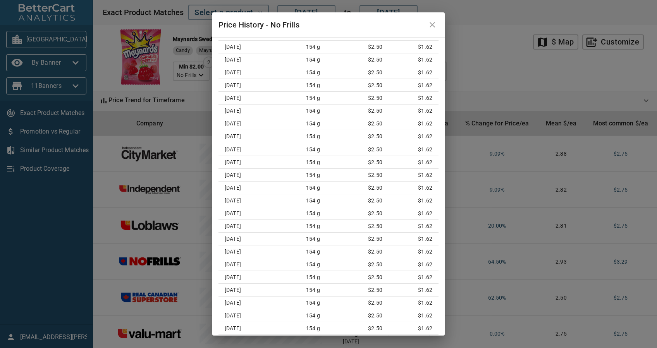
scroll to position [8323, 0]
click at [435, 30] on button "close" at bounding box center [432, 24] width 19 height 19
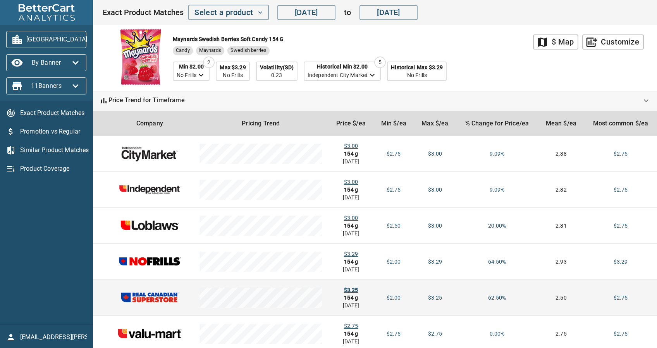
click at [351, 286] on div "$3.25" at bounding box center [350, 290] width 33 height 8
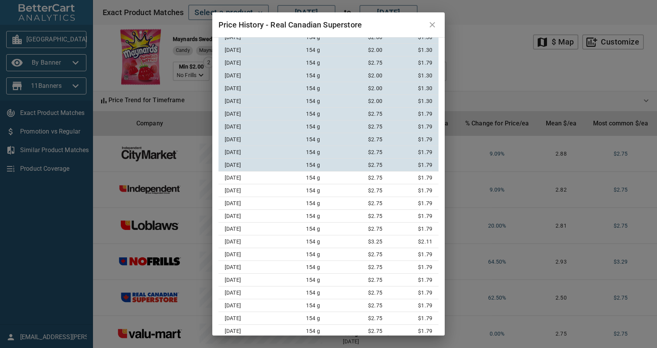
scroll to position [131, 0]
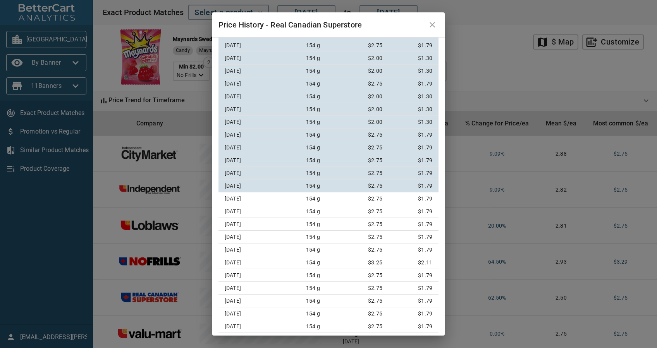
click at [427, 27] on icon "close" at bounding box center [431, 24] width 9 height 9
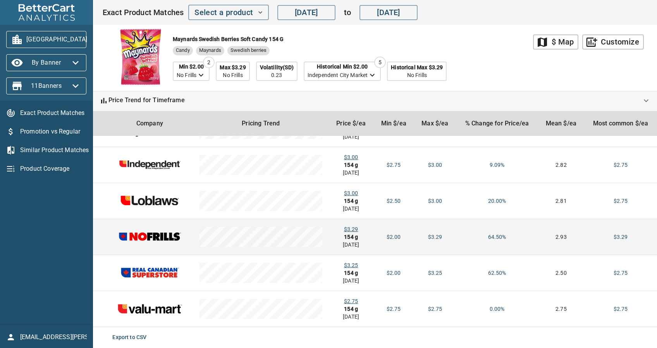
scroll to position [0, 0]
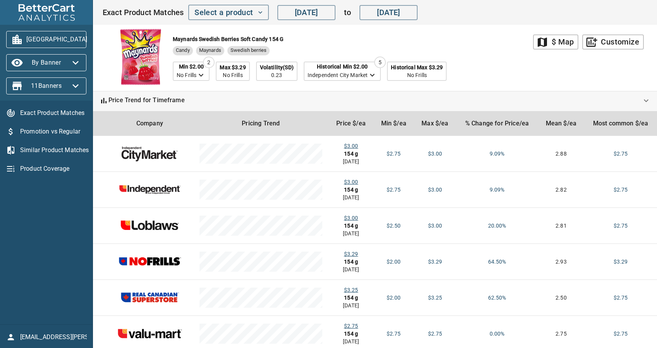
click at [58, 34] on span "[GEOGRAPHIC_DATA]" at bounding box center [46, 39] width 68 height 12
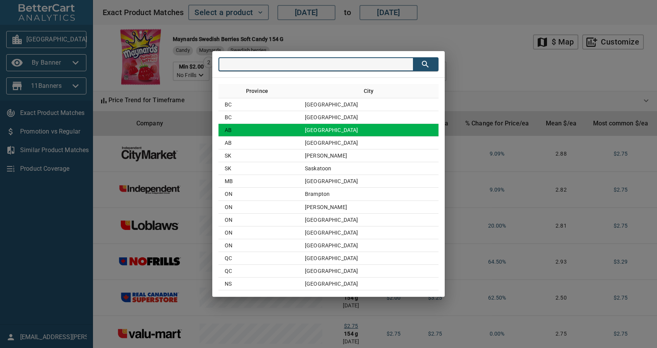
click at [341, 126] on td "[GEOGRAPHIC_DATA]" at bounding box center [368, 130] width 140 height 13
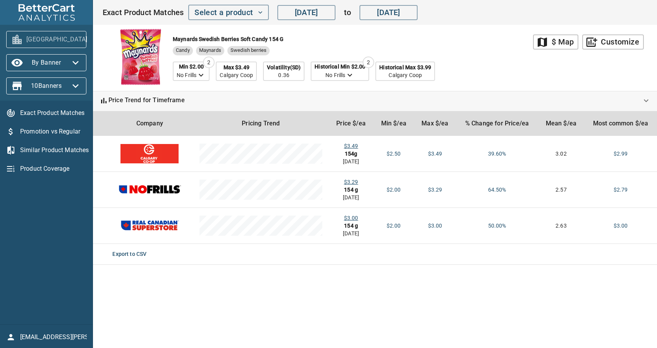
click at [51, 36] on span "[GEOGRAPHIC_DATA]" at bounding box center [46, 39] width 68 height 12
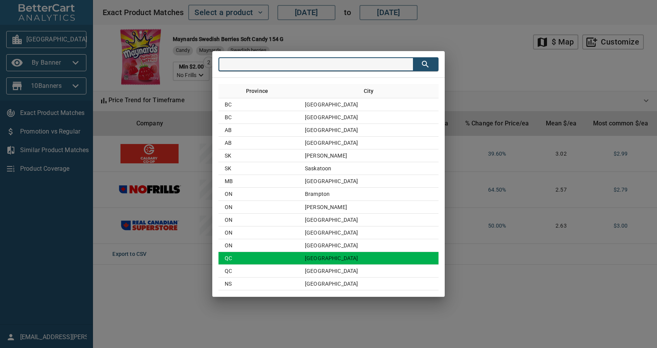
click at [298, 261] on td "QC" at bounding box center [258, 258] width 80 height 13
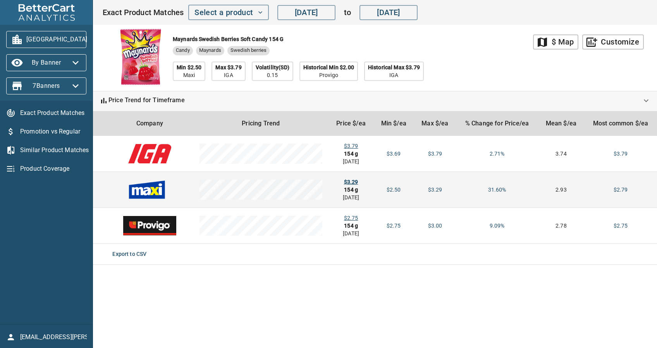
click at [346, 179] on div "$3.29" at bounding box center [350, 182] width 33 height 8
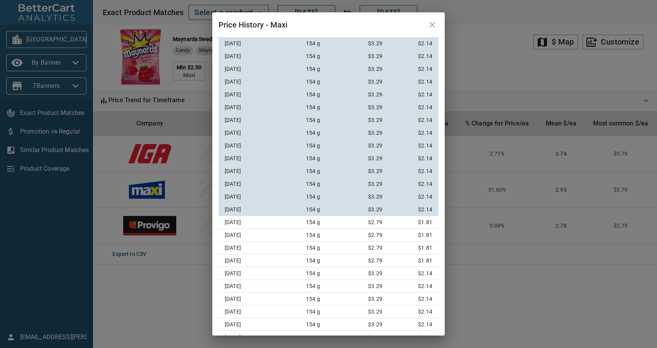
scroll to position [633, 0]
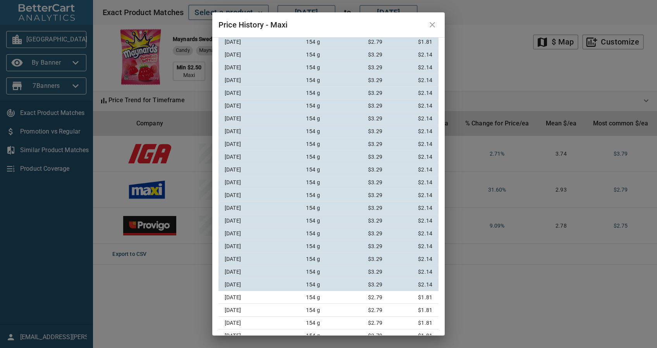
click at [434, 27] on icon "close" at bounding box center [431, 24] width 5 height 5
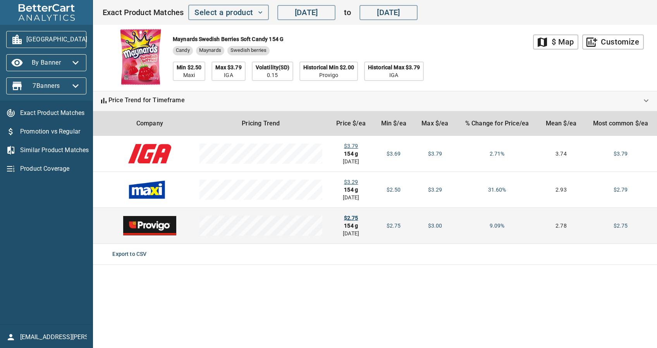
click at [353, 216] on div "$2.75" at bounding box center [350, 218] width 33 height 8
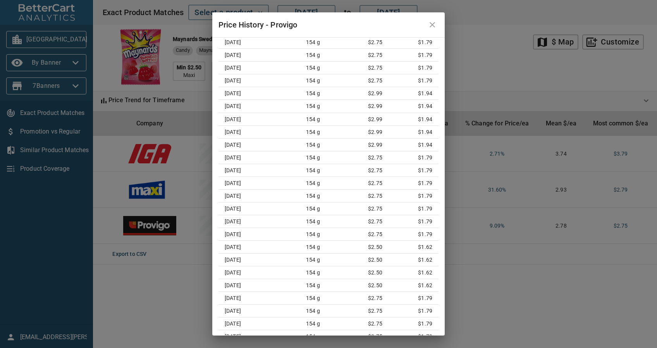
scroll to position [2008, 0]
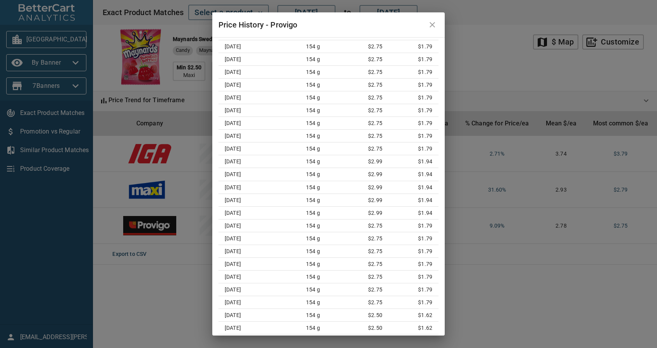
click at [426, 26] on button "close" at bounding box center [432, 24] width 19 height 19
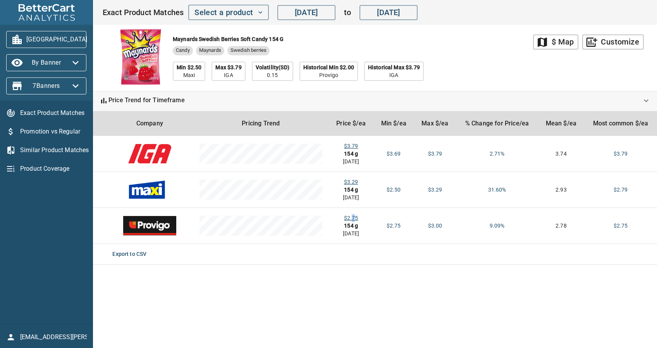
click at [55, 39] on span "[GEOGRAPHIC_DATA]" at bounding box center [46, 39] width 68 height 12
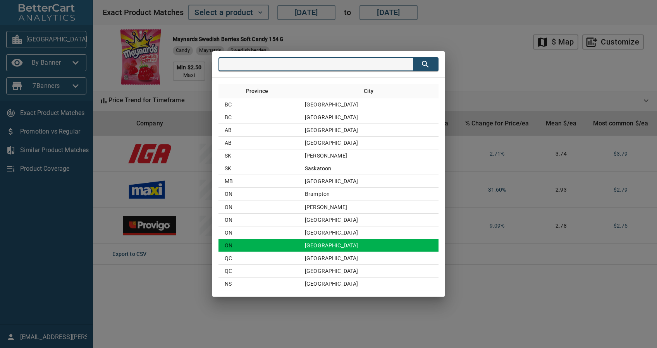
click at [363, 240] on td "[GEOGRAPHIC_DATA]" at bounding box center [368, 245] width 140 height 13
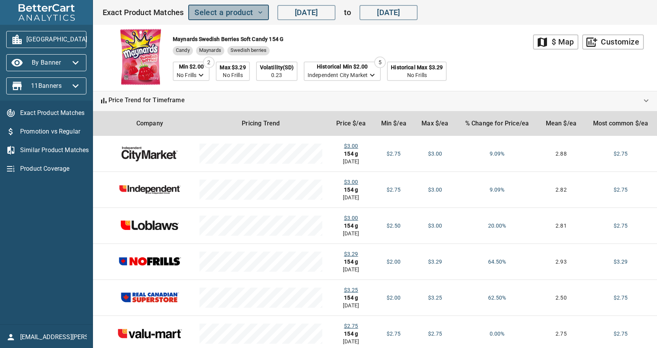
click at [227, 14] on span "Select a product" at bounding box center [228, 13] width 68 height 14
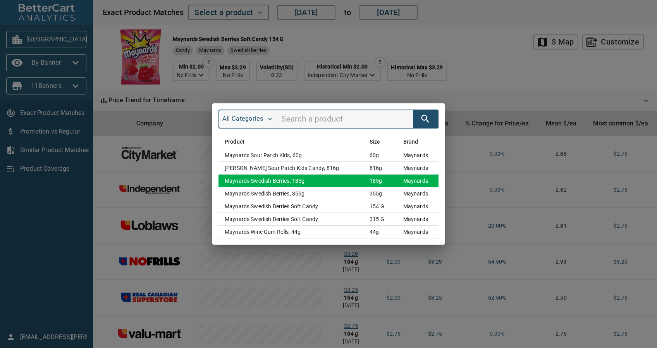
click at [309, 184] on td "Maynards Swedish Berries, 185g" at bounding box center [290, 180] width 145 height 13
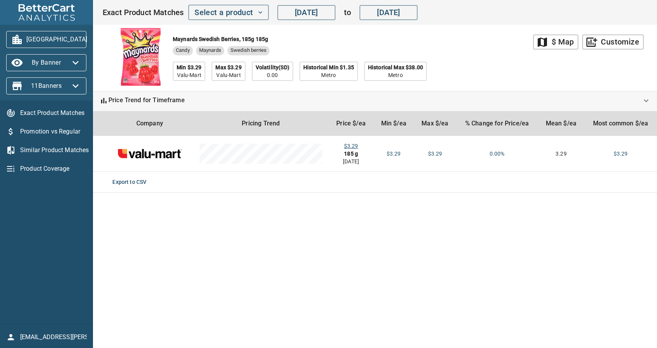
click at [52, 42] on span "[GEOGRAPHIC_DATA]" at bounding box center [46, 39] width 68 height 12
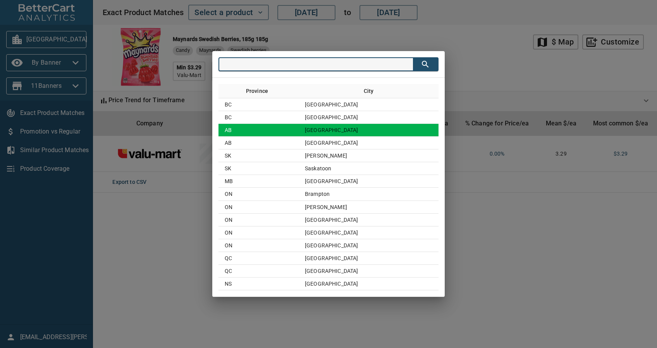
click at [269, 130] on td "AB" at bounding box center [258, 130] width 80 height 13
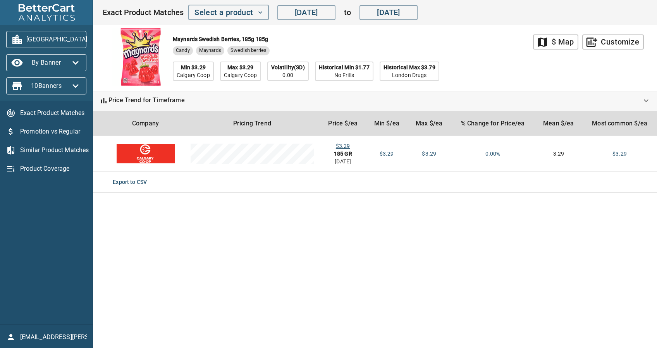
click at [55, 40] on span "[GEOGRAPHIC_DATA]" at bounding box center [46, 39] width 68 height 12
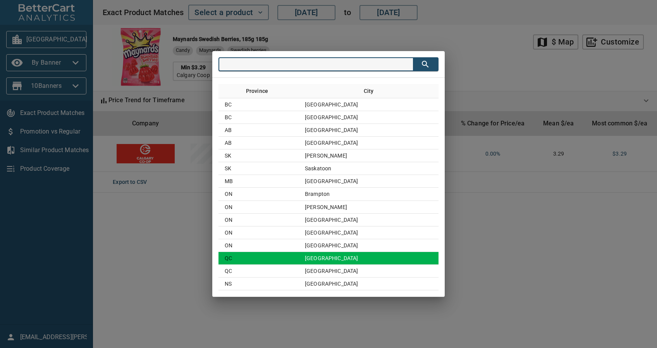
click at [342, 257] on td "[GEOGRAPHIC_DATA]" at bounding box center [368, 258] width 140 height 13
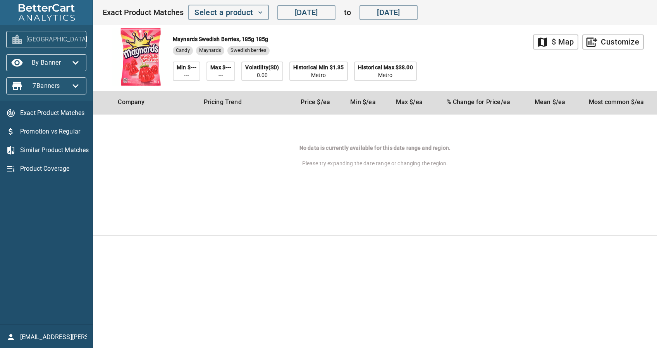
click at [35, 43] on span "[GEOGRAPHIC_DATA]" at bounding box center [46, 39] width 68 height 12
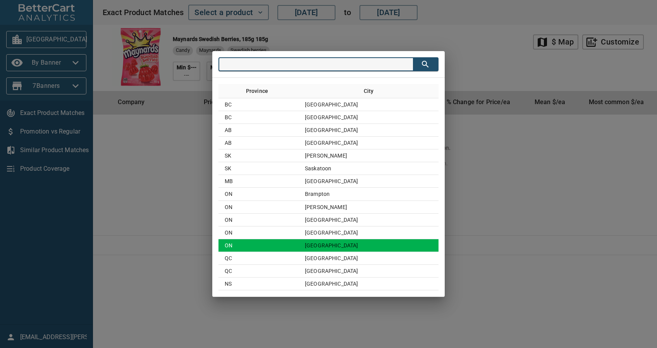
click at [298, 240] on td "ON" at bounding box center [258, 245] width 80 height 13
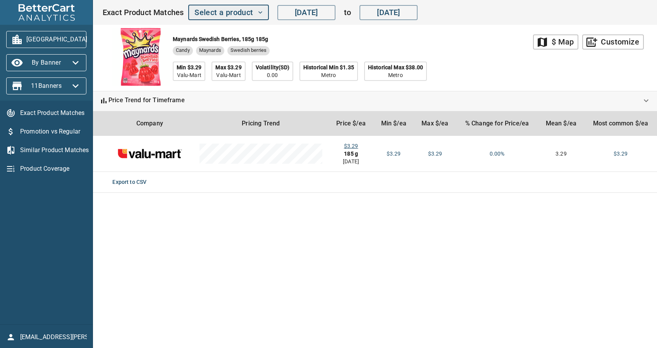
click at [197, 12] on span "Select a product" at bounding box center [228, 13] width 68 height 14
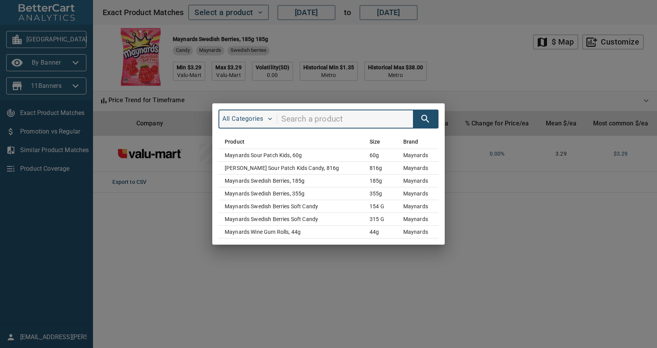
click at [290, 118] on input "search" at bounding box center [347, 119] width 132 height 15
type input "haribo"
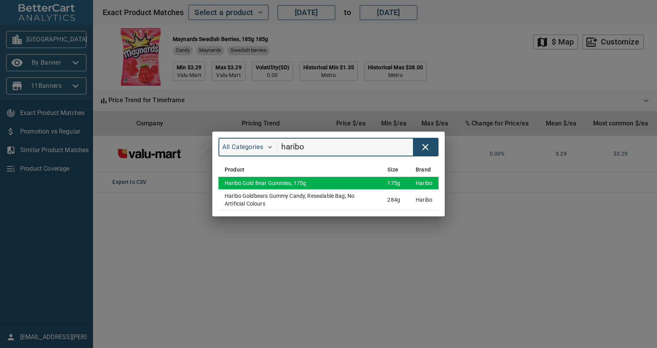
click at [360, 177] on table "Product Size Brand Haribo Gold Bear Gummies, 175g 175g haribo Haribo Goldbears …" at bounding box center [328, 187] width 220 height 48
drag, startPoint x: 360, startPoint y: 177, endPoint x: 358, endPoint y: 182, distance: 5.5
click at [358, 182] on td "Haribo Gold Bear Gummies, 175g" at bounding box center [299, 183] width 163 height 13
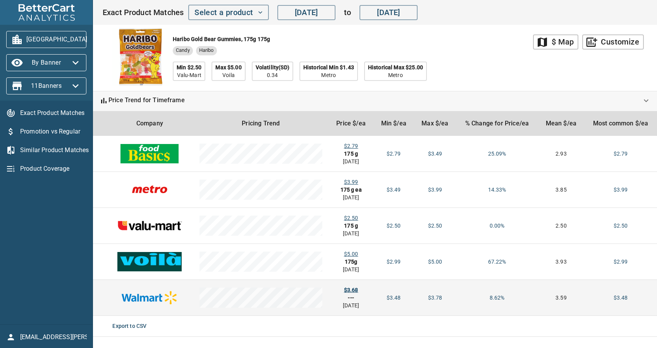
click at [348, 291] on div "$3.68" at bounding box center [350, 290] width 33 height 8
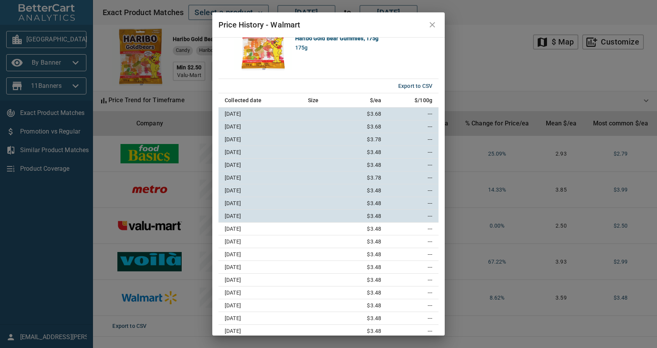
scroll to position [34, 0]
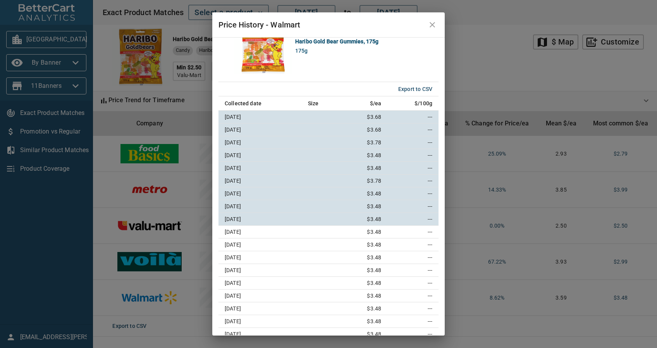
click at [434, 22] on icon "close" at bounding box center [431, 24] width 9 height 9
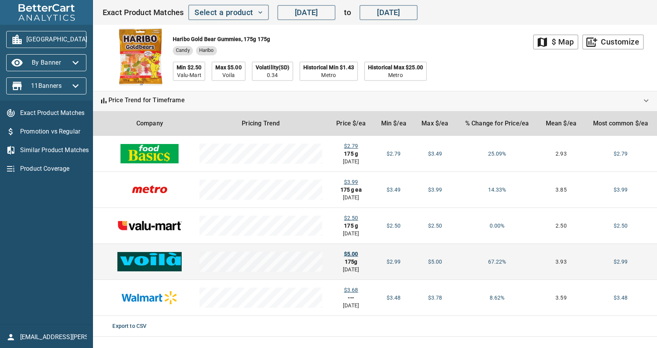
click at [351, 250] on div "$5.00" at bounding box center [350, 254] width 33 height 8
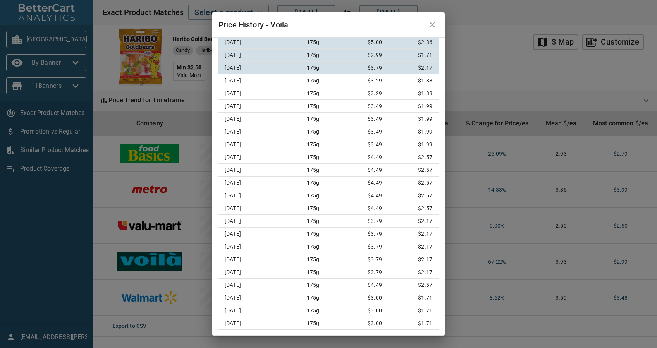
scroll to position [0, 0]
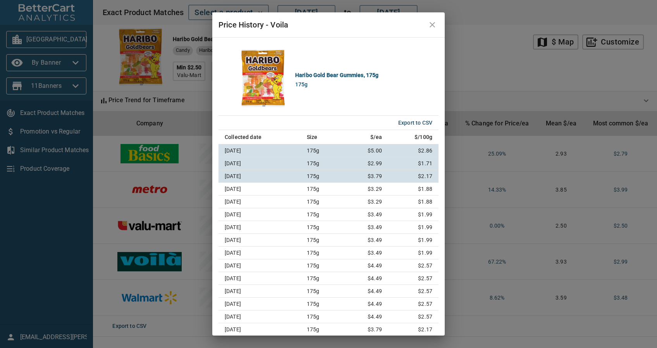
click at [434, 25] on icon "close" at bounding box center [431, 24] width 9 height 9
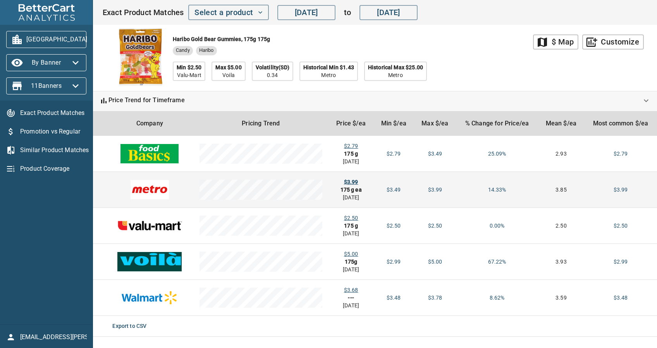
click at [346, 178] on div "$3.99" at bounding box center [350, 182] width 33 height 8
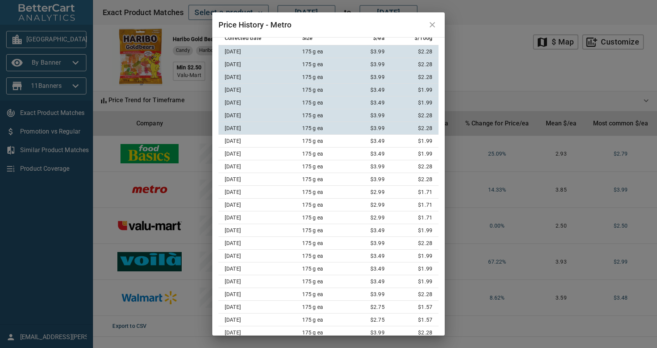
scroll to position [86, 0]
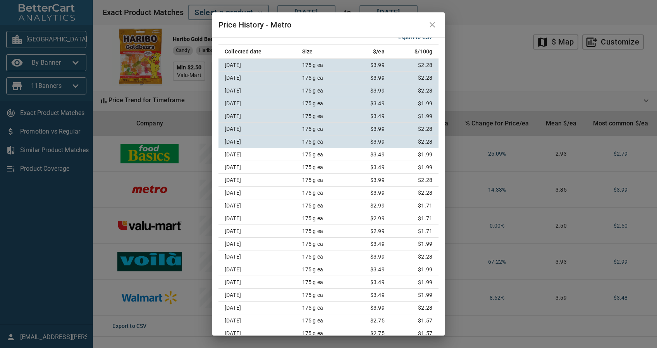
click at [433, 28] on icon "close" at bounding box center [431, 24] width 9 height 9
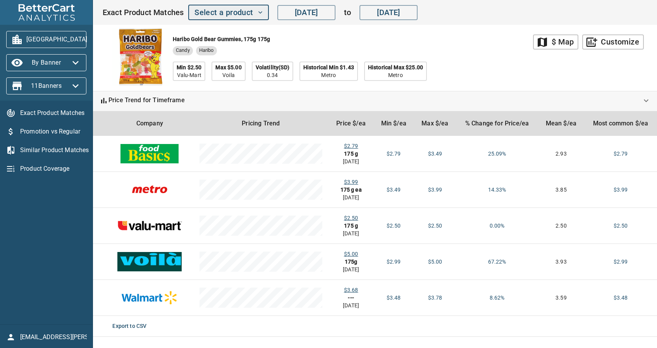
click at [229, 7] on span "Select a product" at bounding box center [228, 13] width 68 height 14
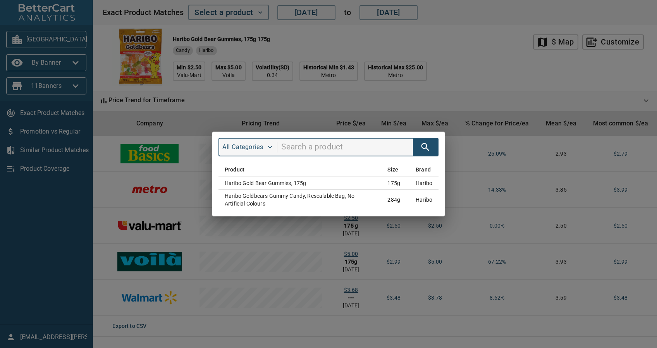
click at [306, 142] on input "search" at bounding box center [347, 147] width 132 height 15
type input "jolly rancher"
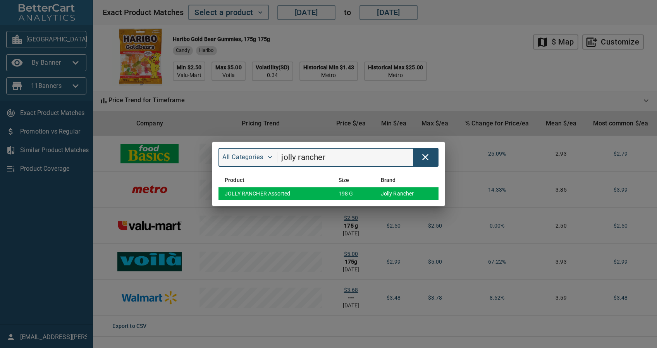
click at [283, 192] on td "JOLLY RANCHER Assorted" at bounding box center [275, 193] width 114 height 13
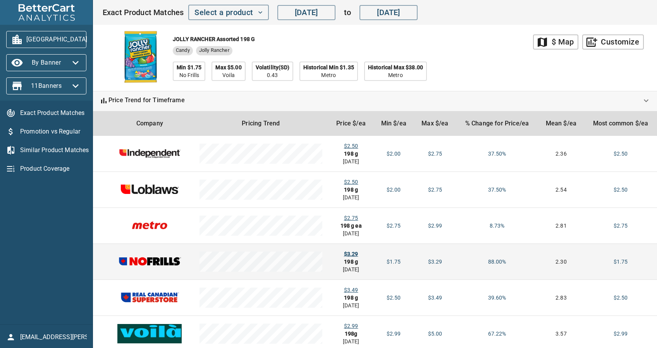
click at [354, 253] on div "$3.29" at bounding box center [350, 254] width 33 height 8
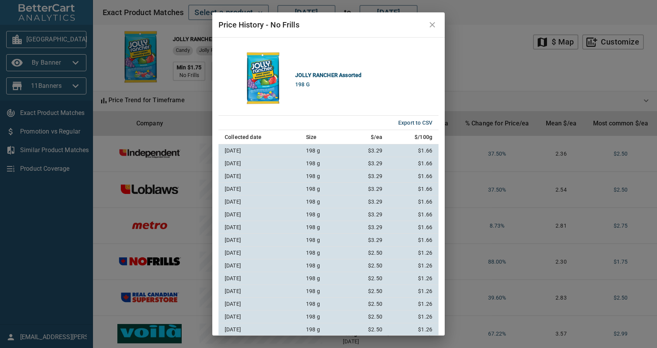
click at [431, 25] on icon "close" at bounding box center [431, 24] width 5 height 5
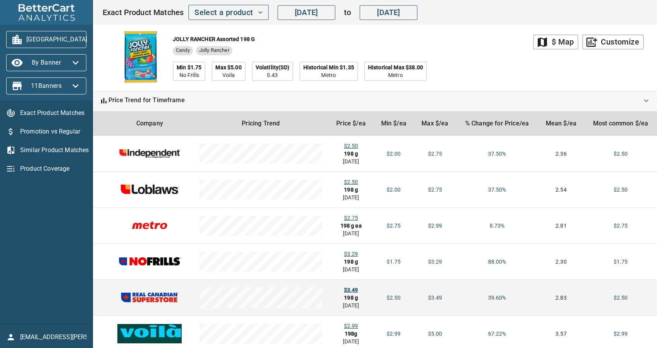
click at [352, 290] on div "$3.49" at bounding box center [350, 290] width 33 height 8
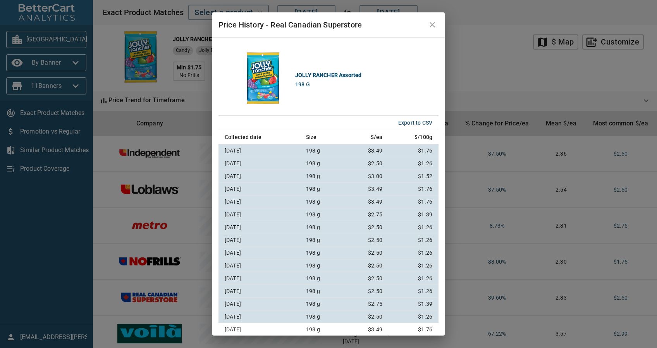
click at [434, 23] on icon "close" at bounding box center [431, 24] width 9 height 9
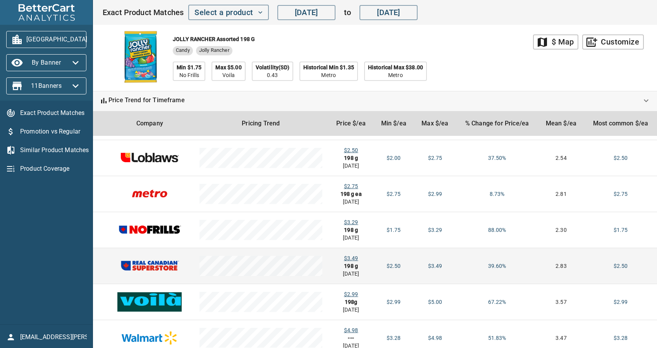
scroll to position [61, 0]
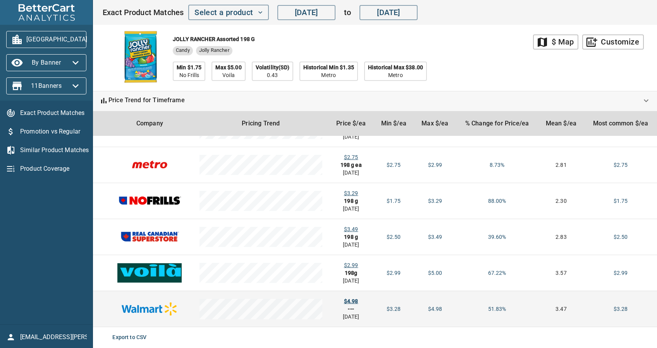
click at [351, 302] on div "$4.98" at bounding box center [350, 301] width 33 height 8
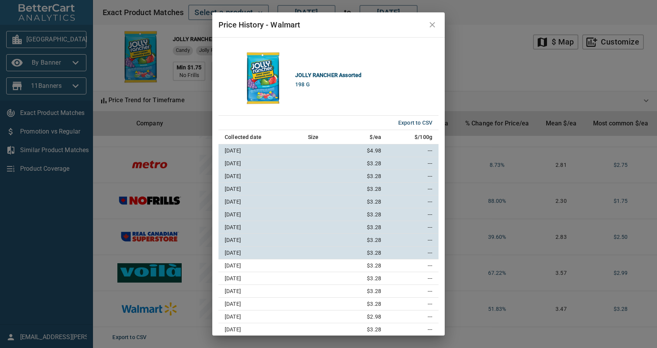
click at [432, 25] on icon "close" at bounding box center [431, 24] width 5 height 5
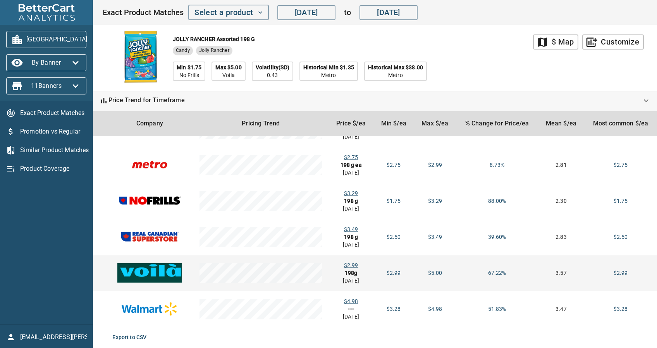
scroll to position [0, 0]
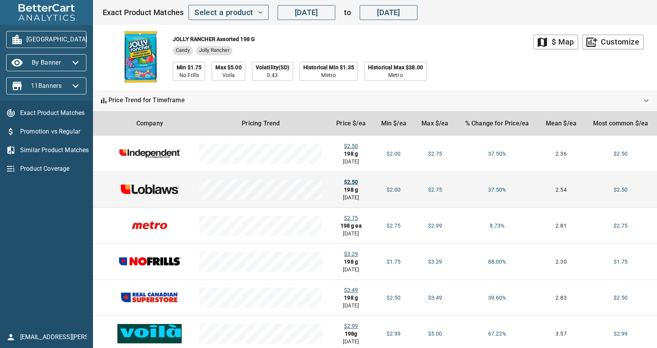
click at [345, 181] on div "$2.50" at bounding box center [350, 182] width 33 height 8
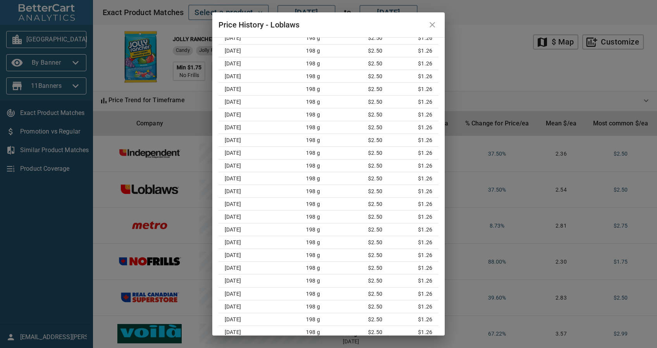
scroll to position [11629, 0]
drag, startPoint x: 433, startPoint y: 21, endPoint x: 441, endPoint y: 21, distance: 7.8
click at [433, 21] on icon "close" at bounding box center [431, 24] width 9 height 9
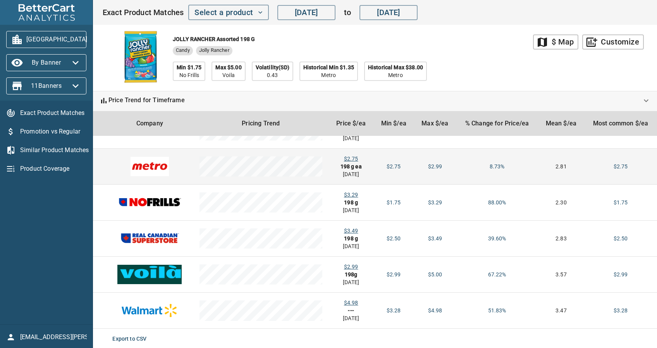
scroll to position [61, 0]
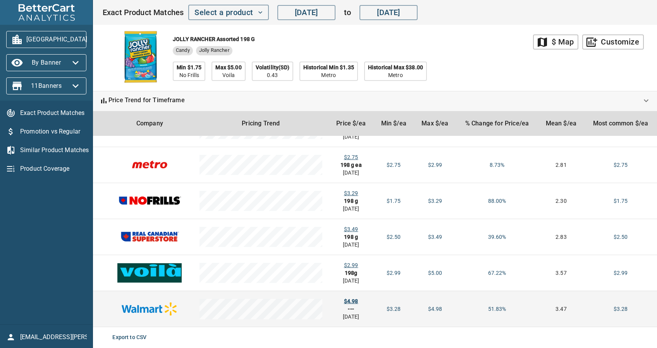
click at [347, 299] on div "$4.98" at bounding box center [350, 301] width 33 height 8
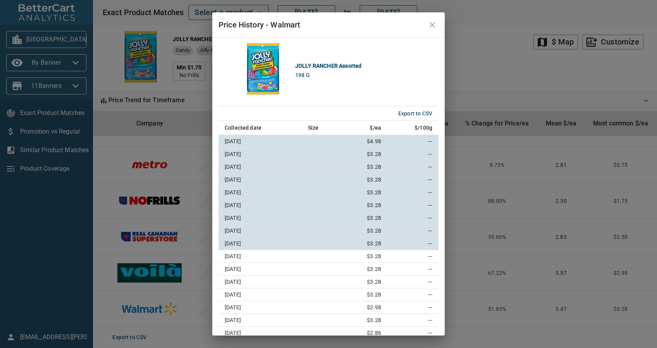
scroll to position [0, 0]
